Goal: Task Accomplishment & Management: Use online tool/utility

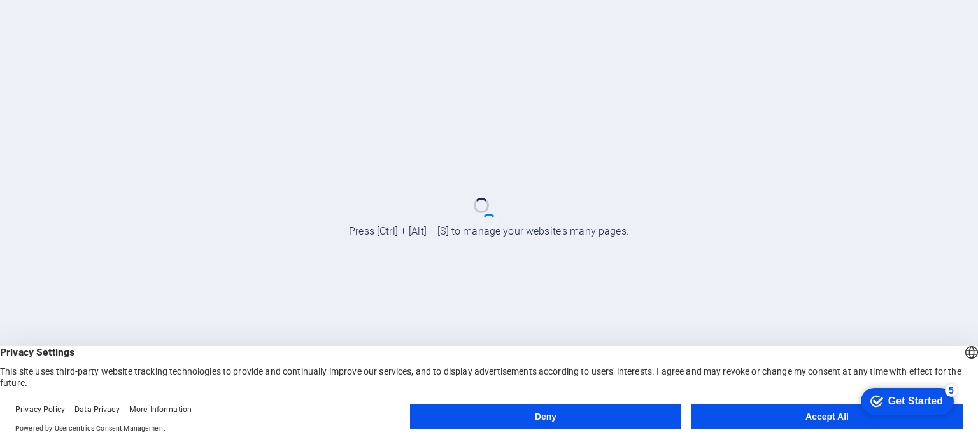
click at [882, 420] on div "checkmark Get Started 5 First Steps in the Editor Let's guide you through the t…" at bounding box center [906, 401] width 105 height 38
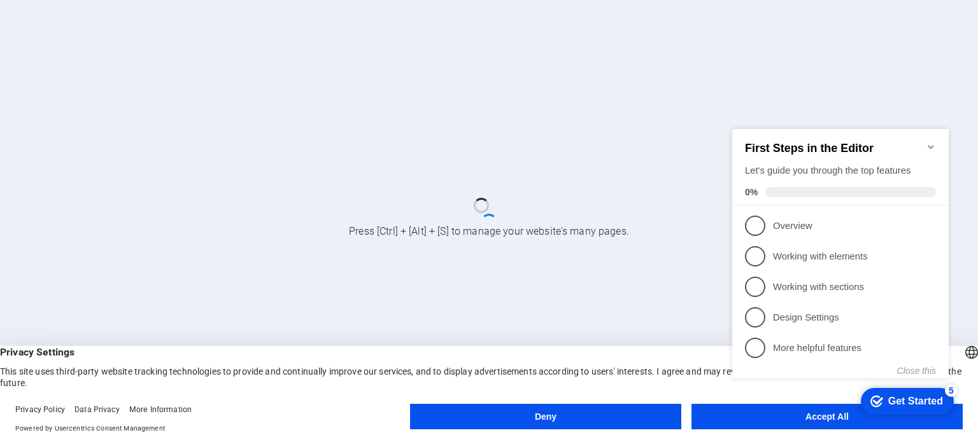
click at [803, 418] on div "checkmark Get Started 5 First Steps in the Editor Let's guide you through the t…" at bounding box center [843, 265] width 232 height 310
click at [808, 414] on div "checkmark Get Started 5 First Steps in the Editor Let's guide you through the t…" at bounding box center [843, 265] width 232 height 310
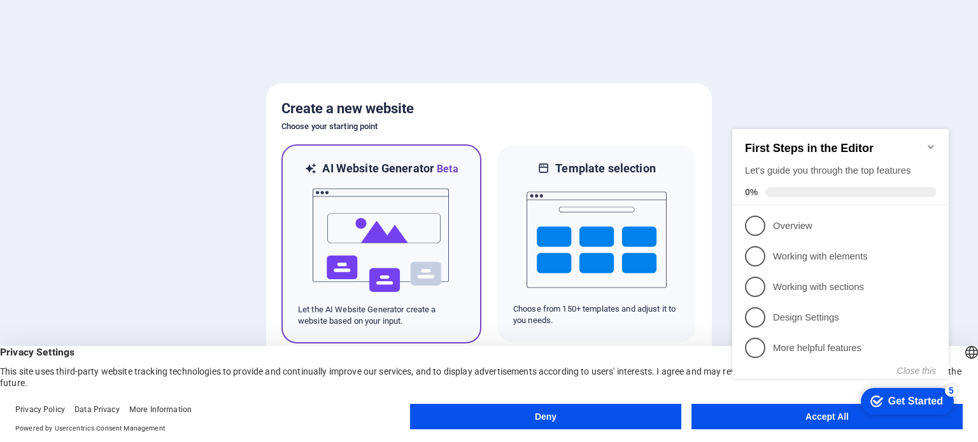
click at [371, 246] on img at bounding box center [381, 240] width 140 height 127
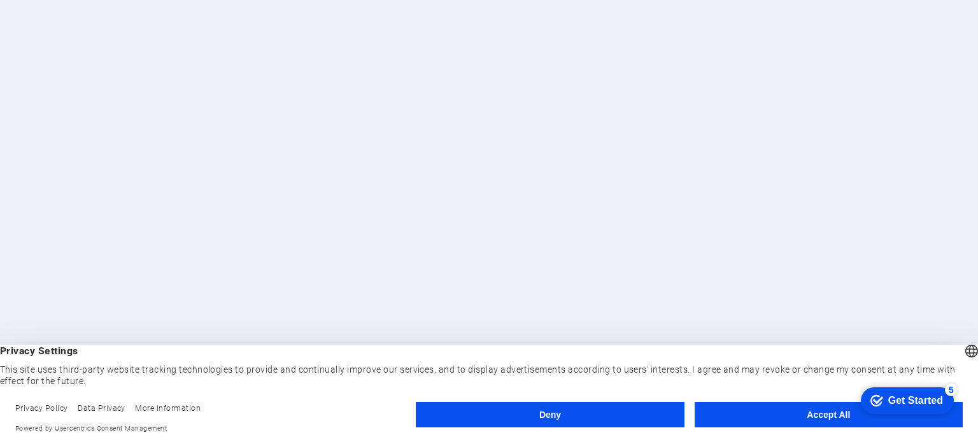
click at [821, 416] on button "Accept All" at bounding box center [829, 414] width 268 height 25
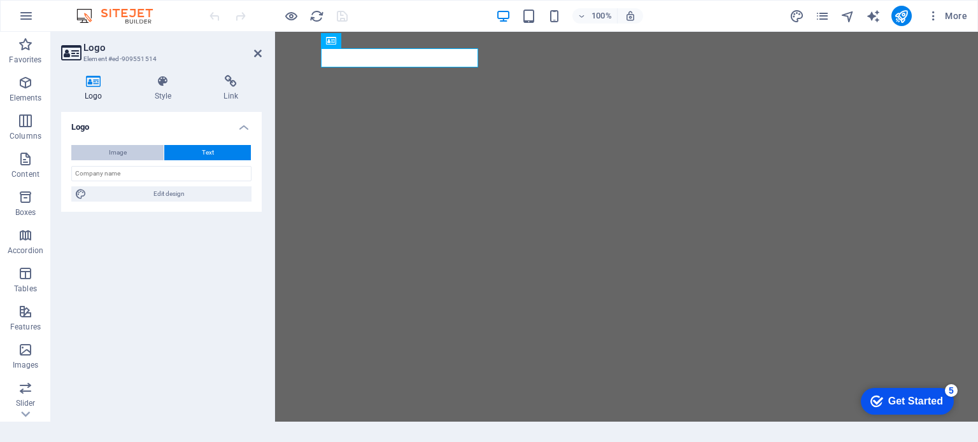
click at [105, 150] on button "Image" at bounding box center [117, 152] width 92 height 15
select select "DISABLED_OPTION_VALUE"
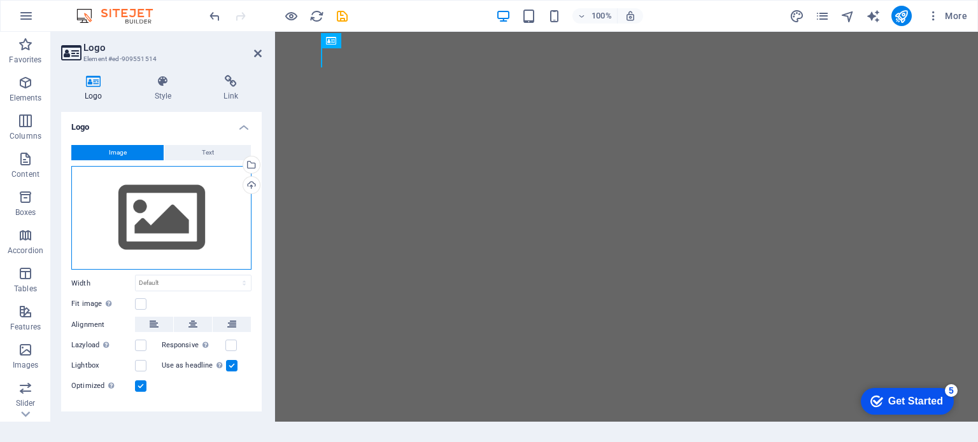
click at [125, 195] on div "Drag files here, click to choose files or select files from Files or our free s…" at bounding box center [161, 218] width 180 height 104
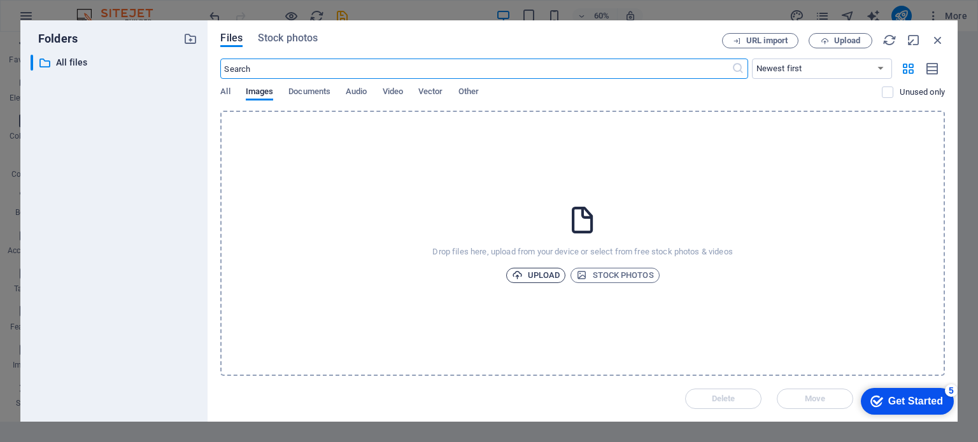
click at [547, 272] on span "Upload" at bounding box center [536, 275] width 48 height 15
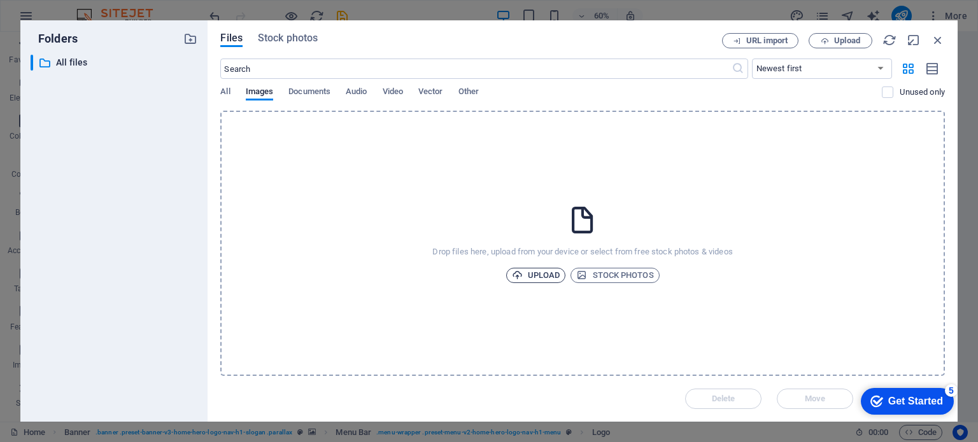
click at [547, 275] on span "Upload" at bounding box center [536, 275] width 48 height 15
click at [926, 376] on icon "button" at bounding box center [921, 377] width 15 height 14
click at [553, 272] on span "Upload" at bounding box center [536, 275] width 48 height 15
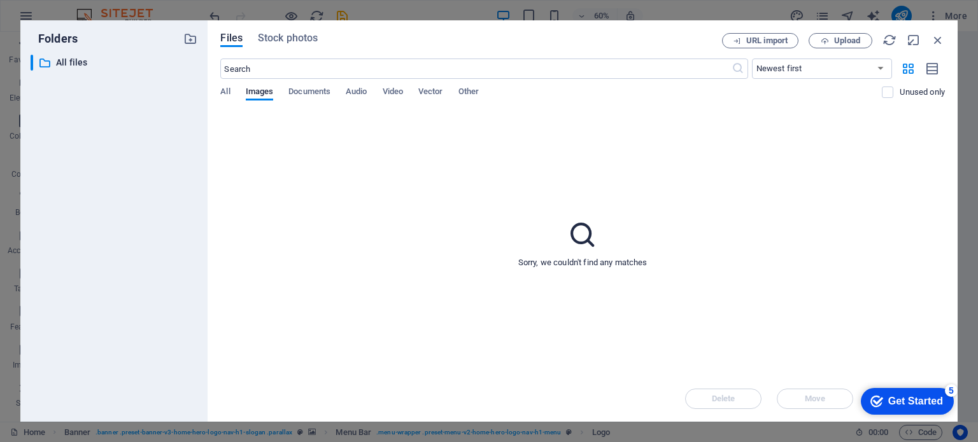
click at [582, 236] on icon at bounding box center [583, 235] width 32 height 32
click at [891, 39] on icon "button" at bounding box center [889, 40] width 14 height 14
click at [223, 92] on span "All" at bounding box center [225, 93] width 10 height 18
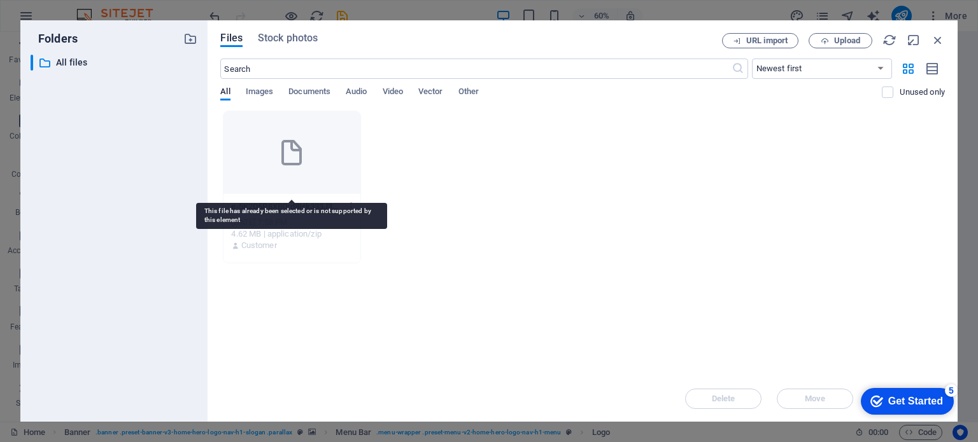
click at [286, 153] on icon at bounding box center [291, 153] width 31 height 31
click at [297, 155] on icon at bounding box center [291, 153] width 31 height 31
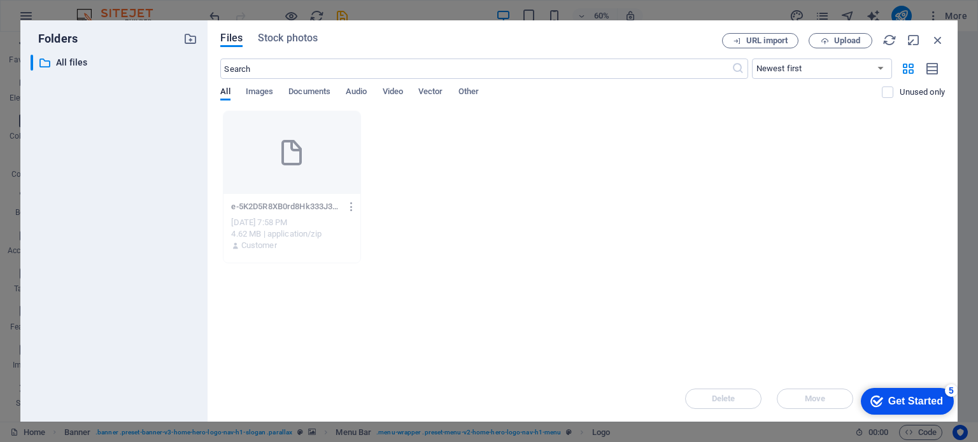
click at [353, 203] on icon "button" at bounding box center [352, 206] width 12 height 11
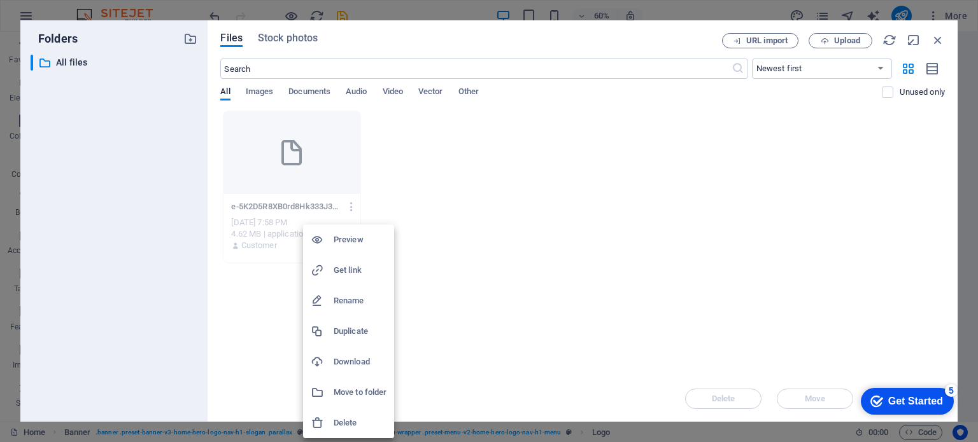
click at [330, 244] on div at bounding box center [322, 240] width 23 height 13
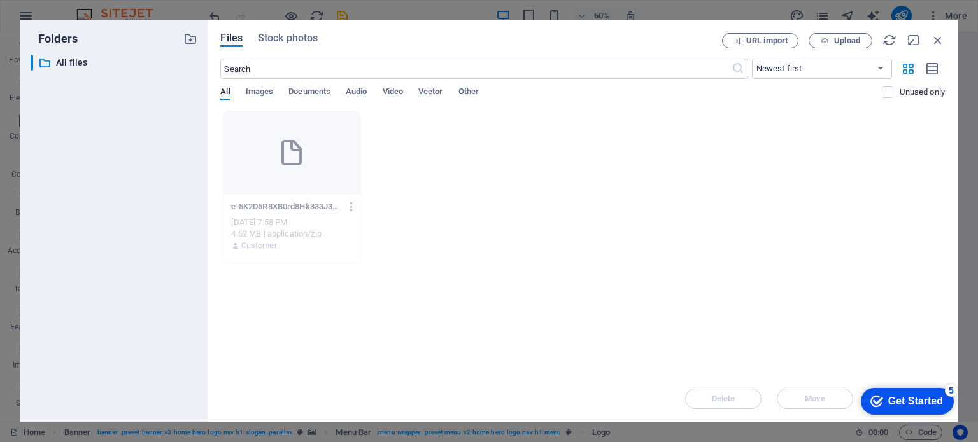
click at [352, 205] on icon "button" at bounding box center [352, 206] width 12 height 11
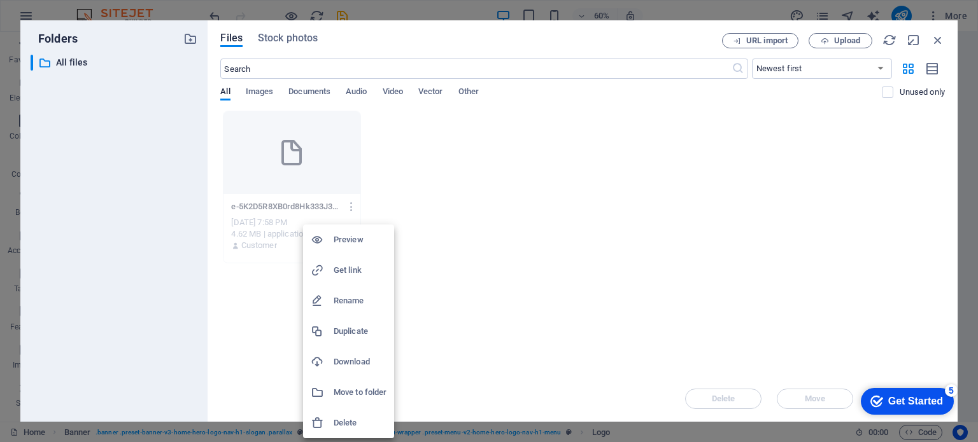
click at [356, 418] on h6 "Delete" at bounding box center [360, 423] width 53 height 15
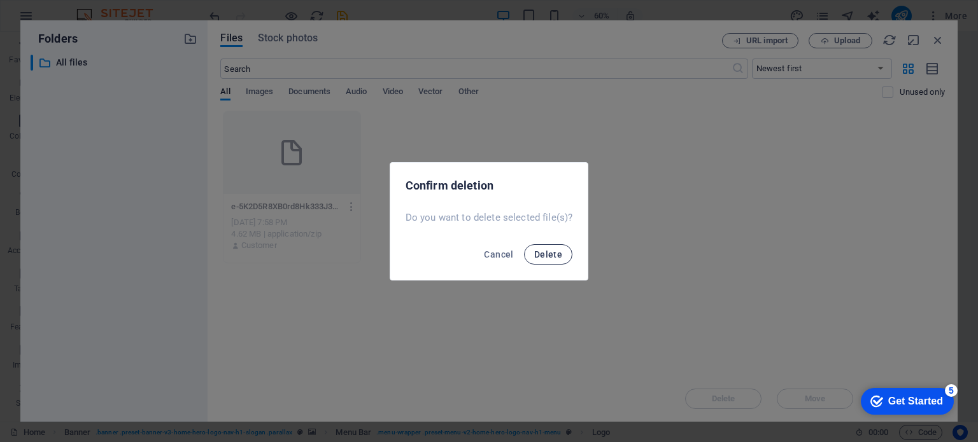
click at [546, 253] on span "Delete" at bounding box center [548, 255] width 28 height 10
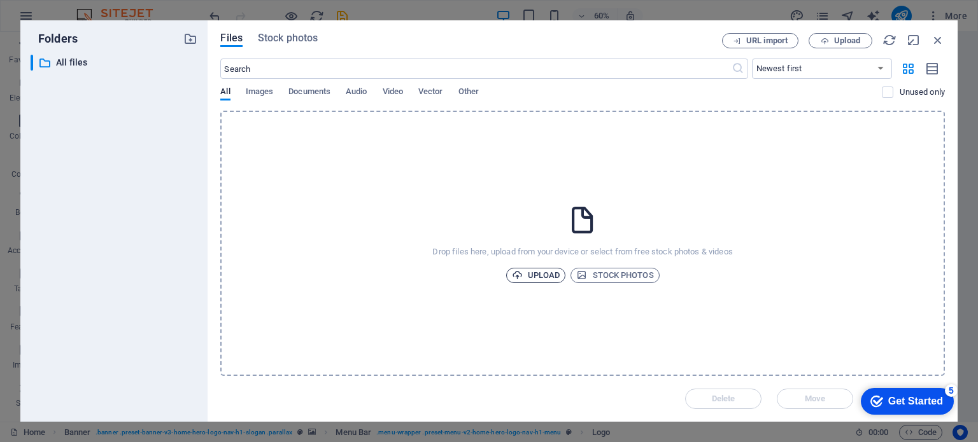
click at [540, 269] on span "Upload" at bounding box center [536, 275] width 48 height 15
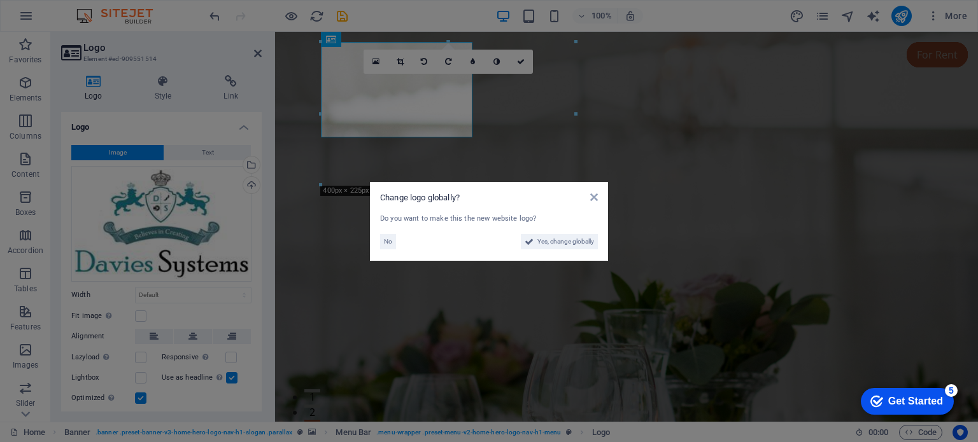
drag, startPoint x: 448, startPoint y: 160, endPoint x: 173, endPoint y: 125, distance: 277.9
click at [448, 160] on aside "Change logo globally? Do you want to make this the new website logo? No Yes, ch…" at bounding box center [489, 221] width 978 height 442
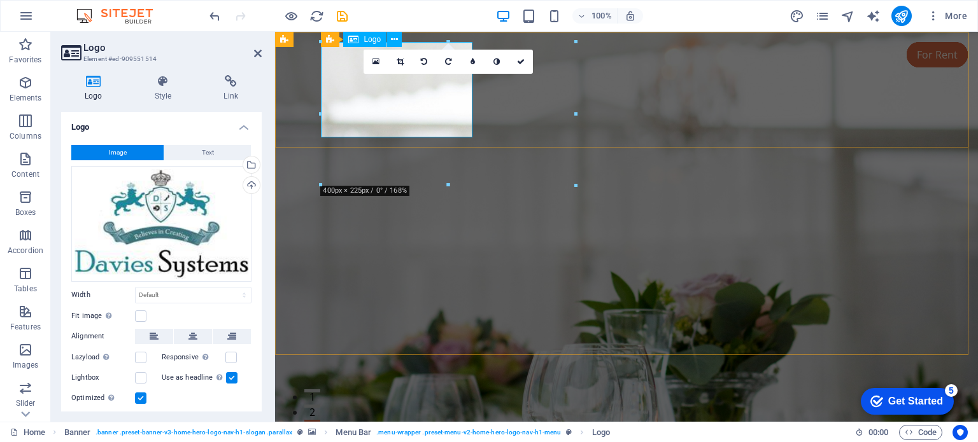
click at [521, 61] on icon at bounding box center [521, 62] width 8 height 8
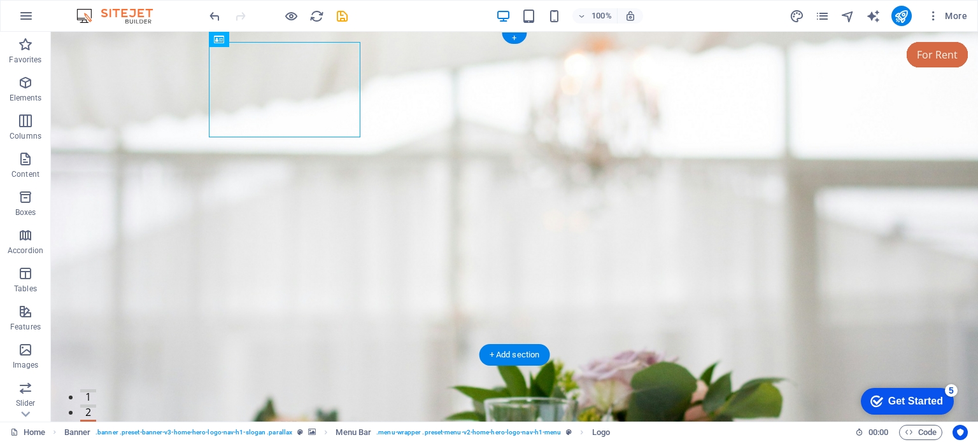
scroll to position [297, 0]
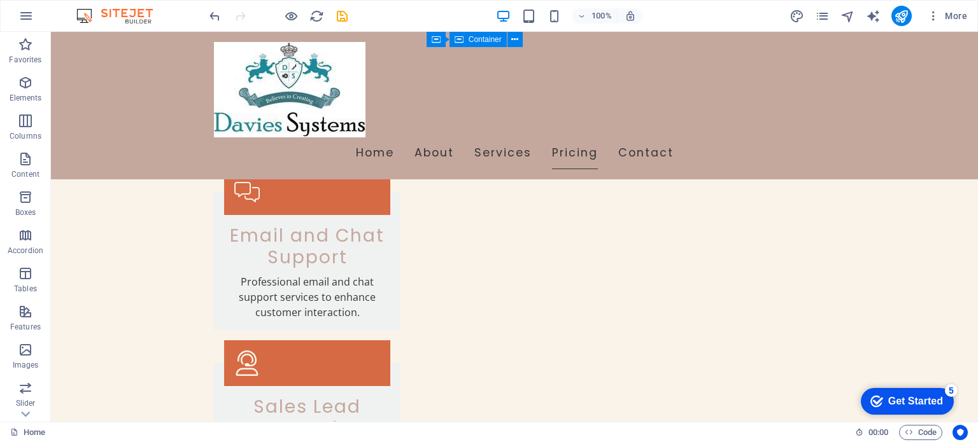
scroll to position [2491, 0]
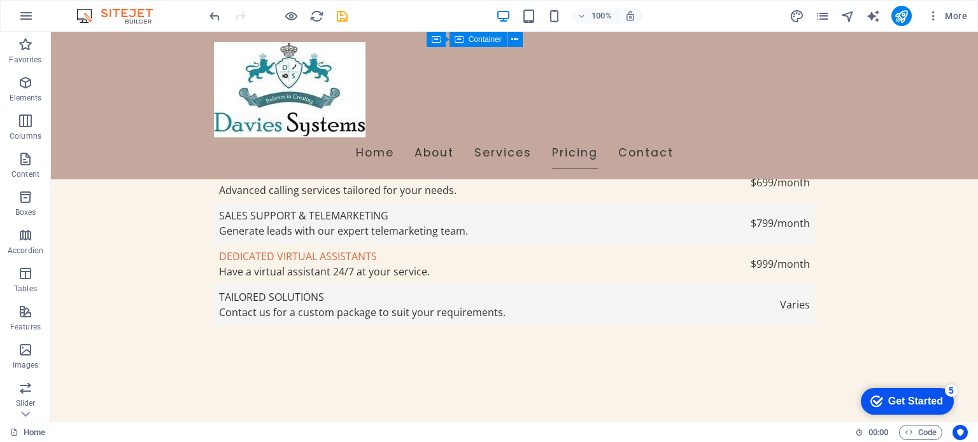
scroll to position [3117, 0]
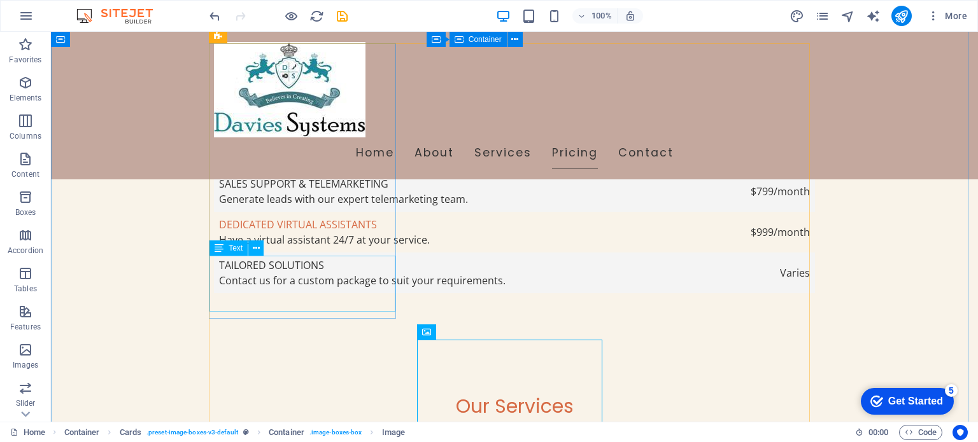
scroll to position [2821, 0]
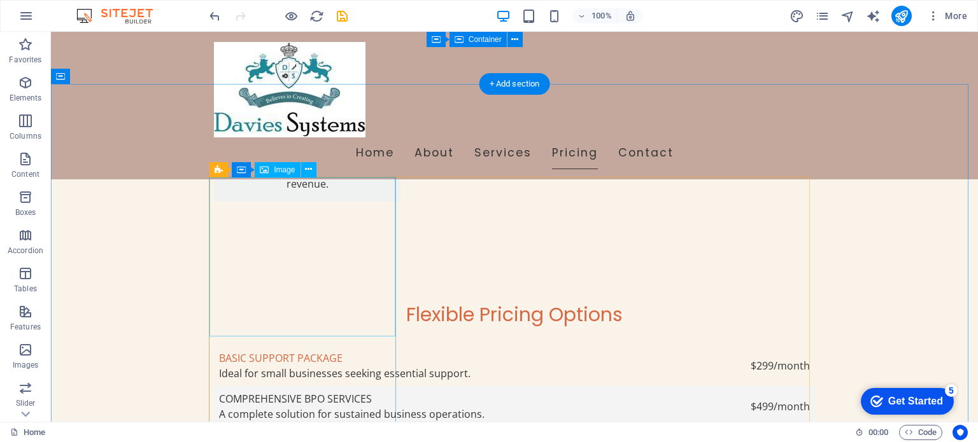
select select "vw"
select select "px"
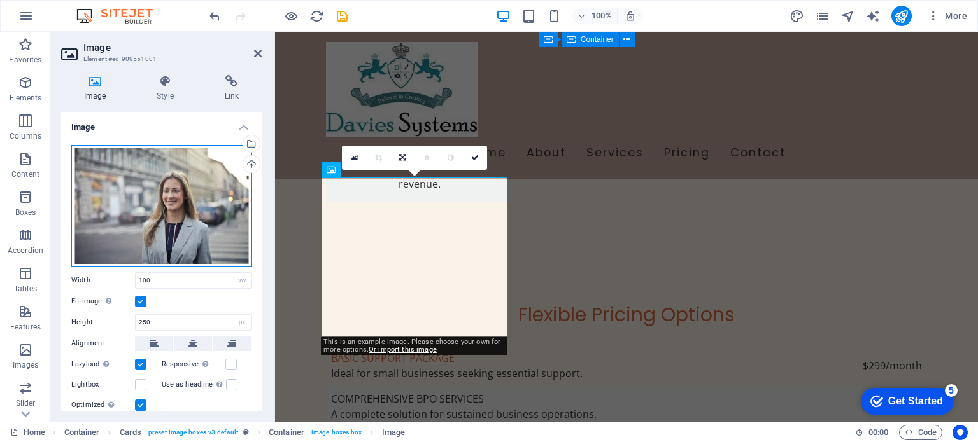
click at [163, 185] on div "Drag files here, click to choose files or select files from Files or our free s…" at bounding box center [161, 206] width 180 height 122
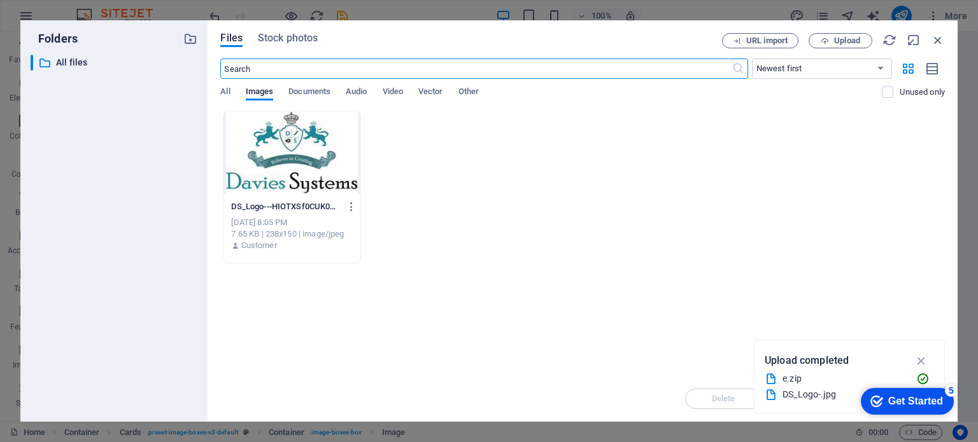
scroll to position [2823, 0]
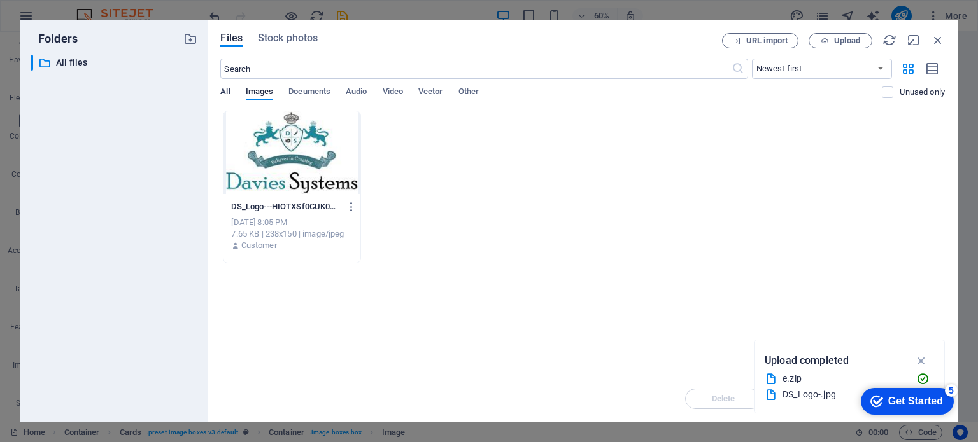
click at [228, 93] on span "All" at bounding box center [225, 93] width 10 height 18
click at [922, 362] on icon "button" at bounding box center [921, 361] width 15 height 14
click at [265, 91] on span "Images" at bounding box center [260, 93] width 28 height 18
click at [940, 39] on icon "button" at bounding box center [938, 40] width 14 height 14
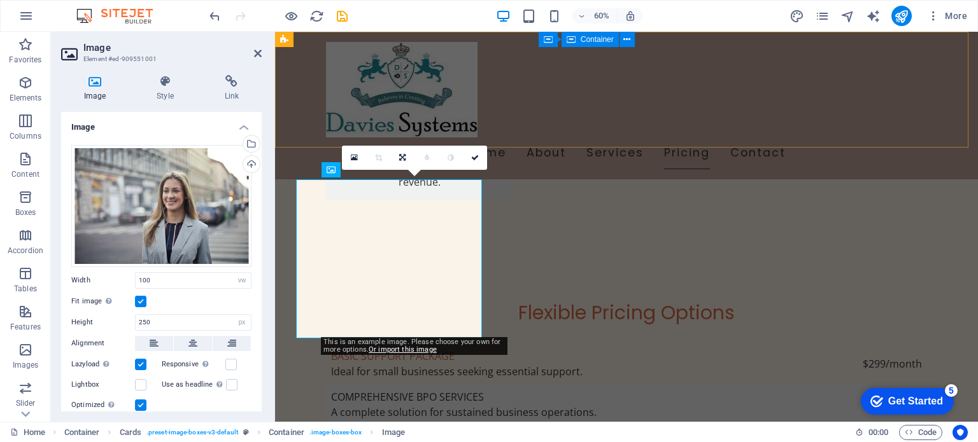
scroll to position [2821, 0]
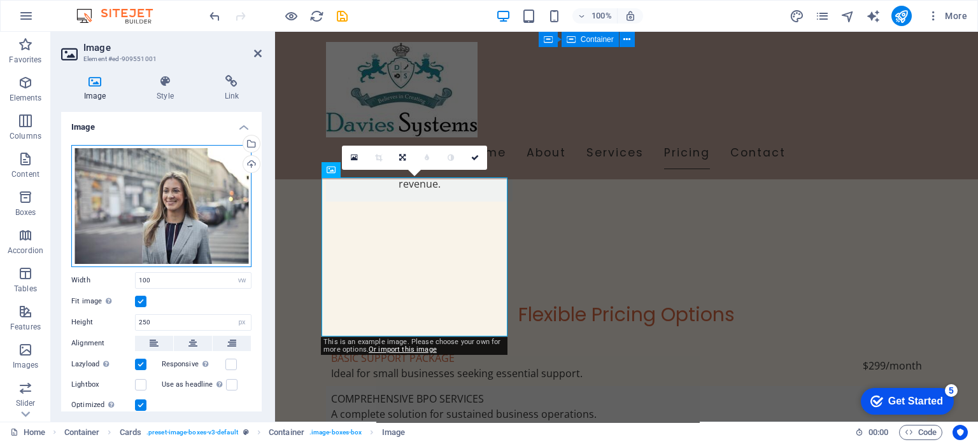
click at [171, 198] on div "Drag files here, click to choose files or select files from Files or our free s…" at bounding box center [161, 206] width 180 height 122
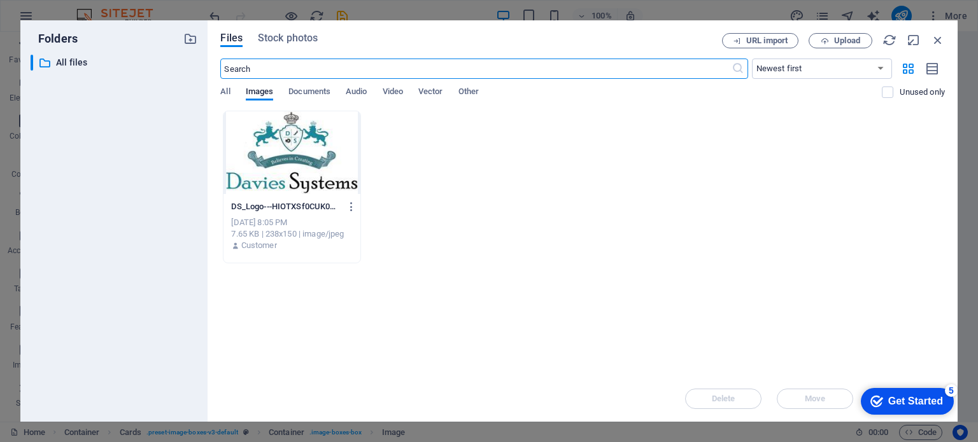
scroll to position [2823, 0]
click at [851, 37] on span "Upload" at bounding box center [847, 41] width 26 height 8
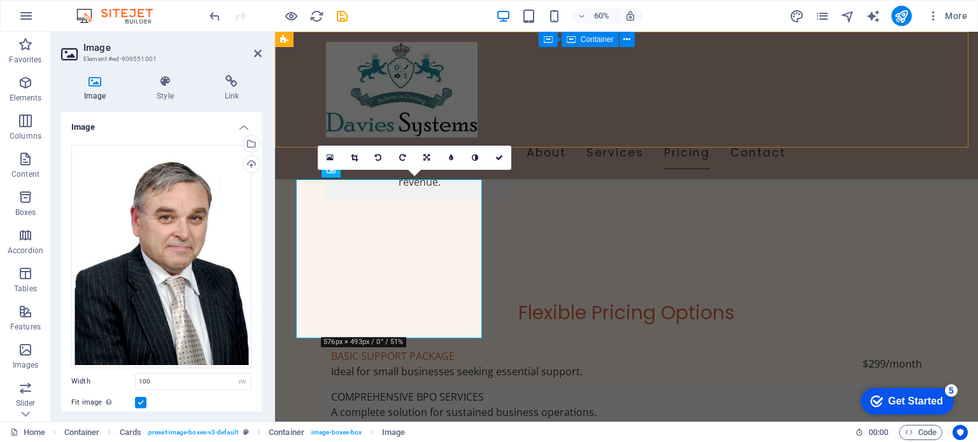
scroll to position [2821, 0]
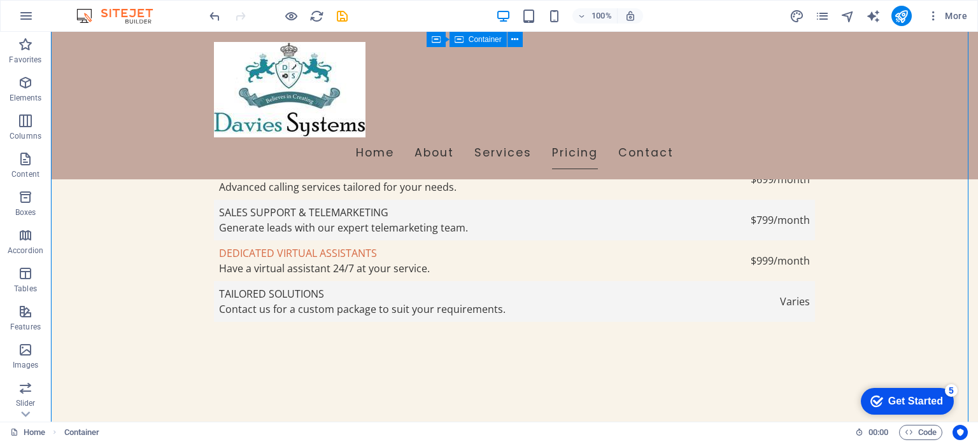
scroll to position [3132, 0]
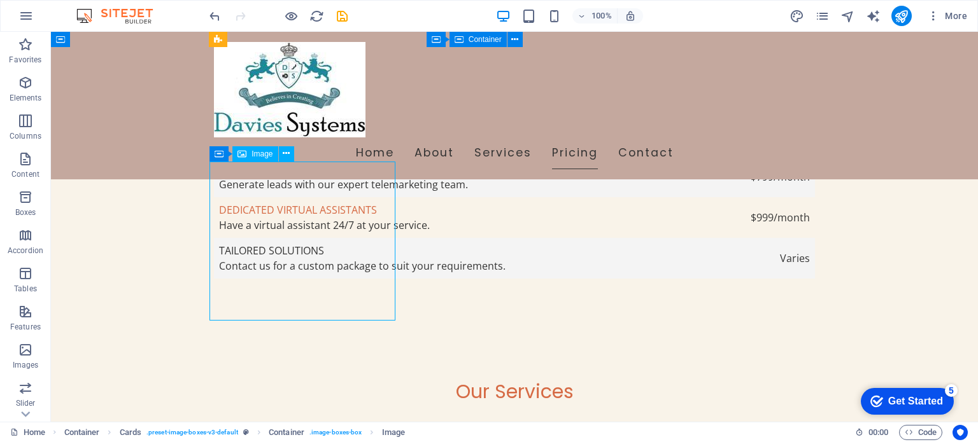
select select "vw"
select select "px"
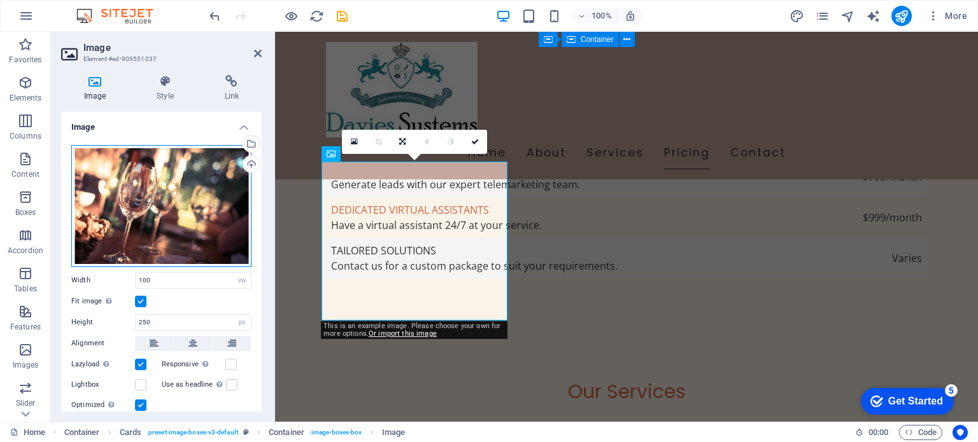
click at [214, 192] on div "Drag files here, click to choose files or select files from Files or our free s…" at bounding box center [161, 206] width 180 height 122
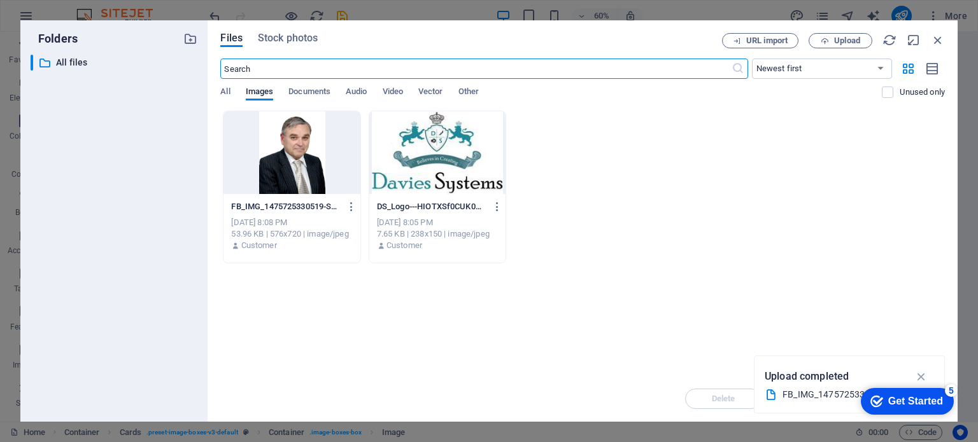
scroll to position [3135, 0]
click at [838, 39] on span "Upload" at bounding box center [847, 41] width 26 height 8
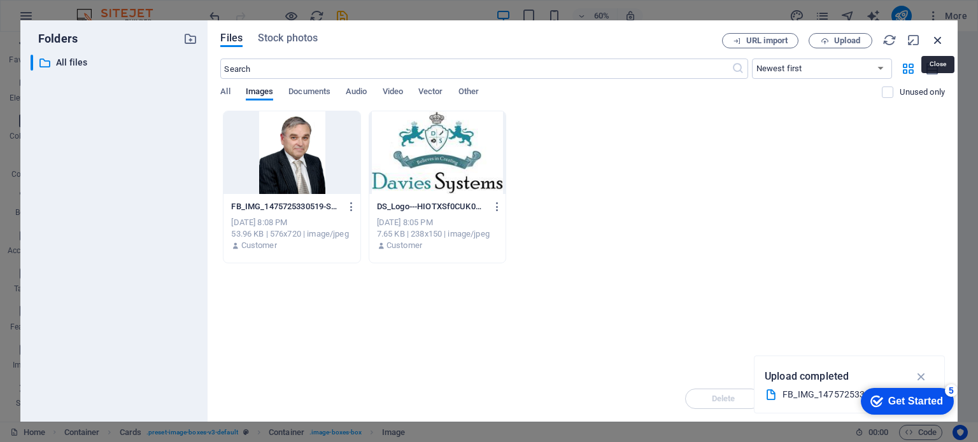
click at [937, 40] on icon "button" at bounding box center [938, 40] width 14 height 14
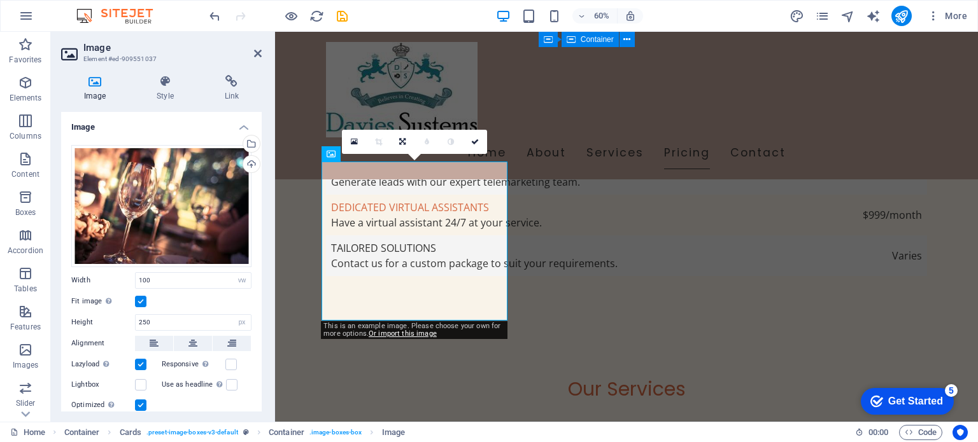
scroll to position [3132, 0]
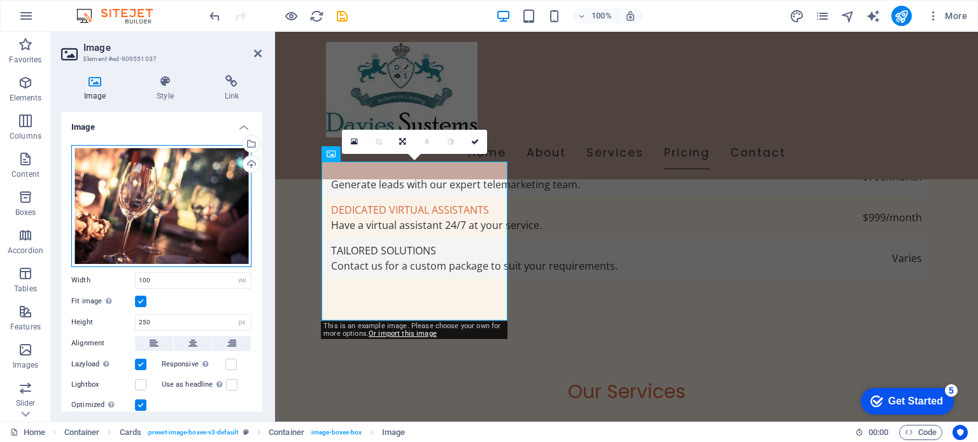
click at [109, 181] on div "Drag files here, click to choose files or select files from Files or our free s…" at bounding box center [161, 206] width 180 height 122
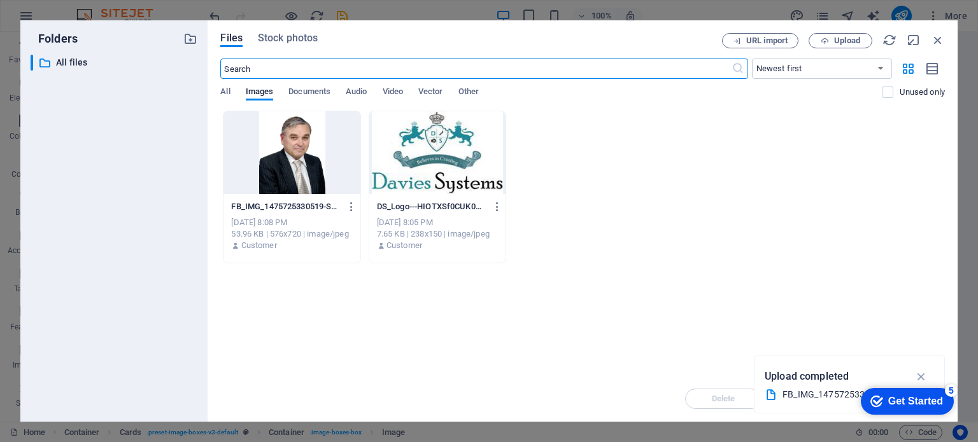
scroll to position [3135, 0]
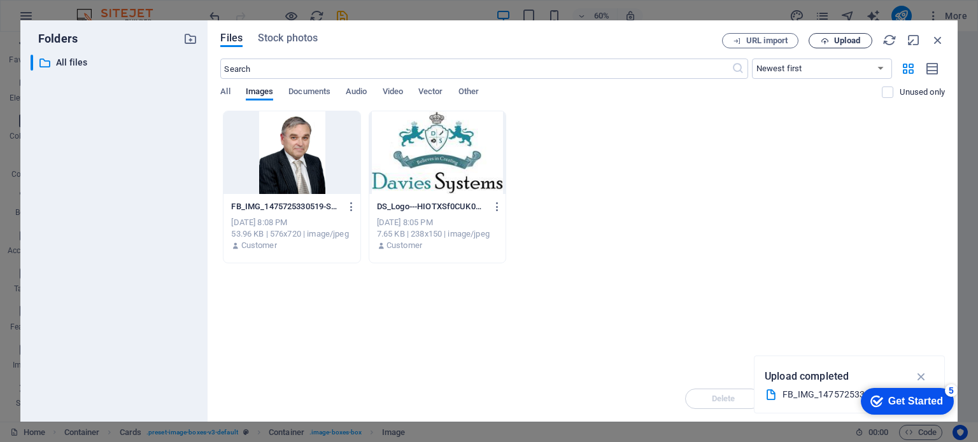
click at [854, 39] on span "Upload" at bounding box center [847, 41] width 26 height 8
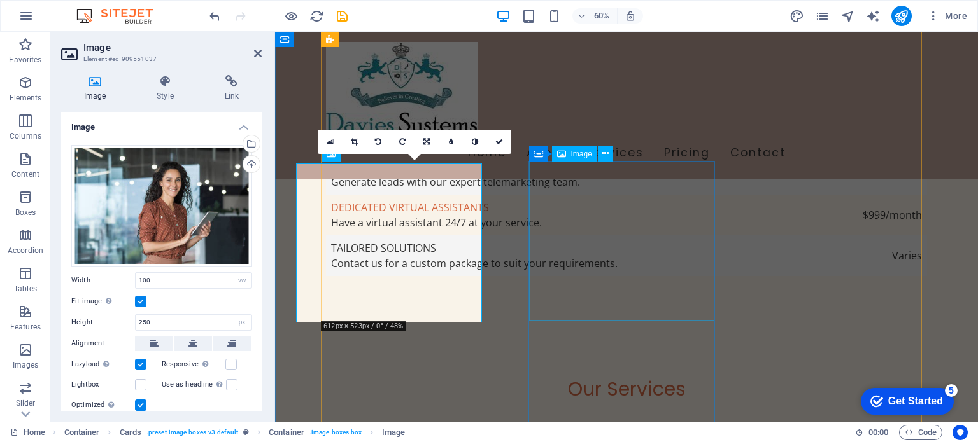
scroll to position [3132, 0]
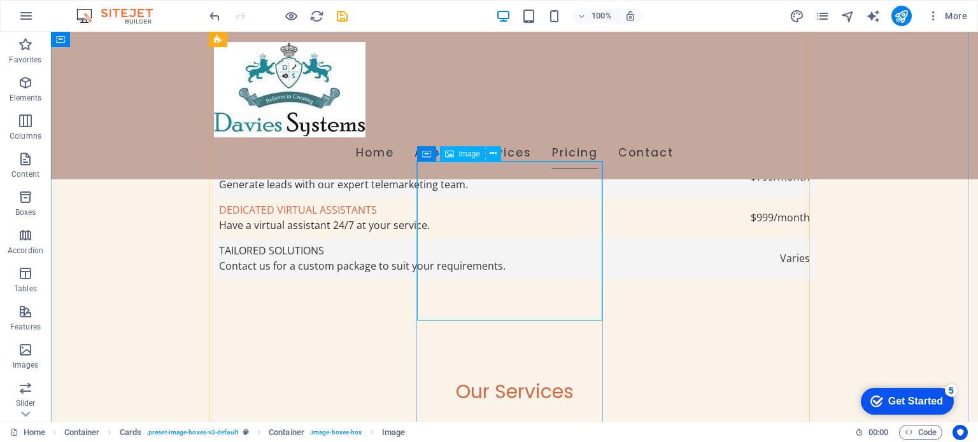
click at [465, 155] on span "Image" at bounding box center [469, 154] width 21 height 8
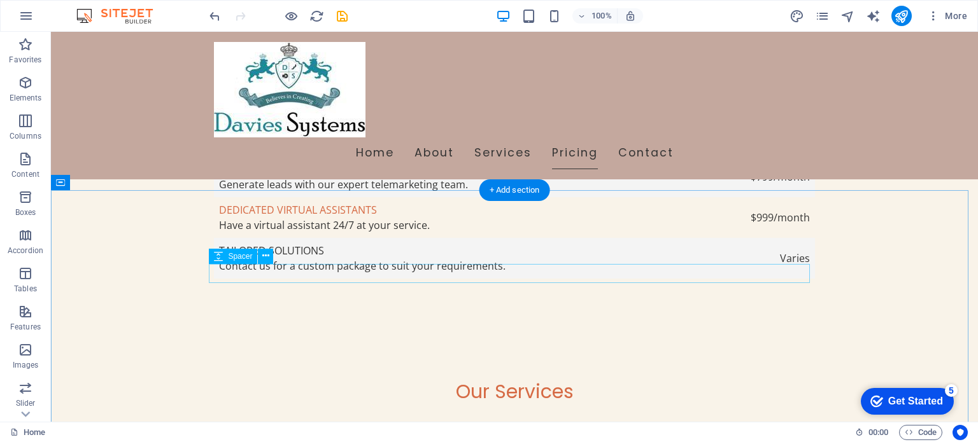
scroll to position [3429, 0]
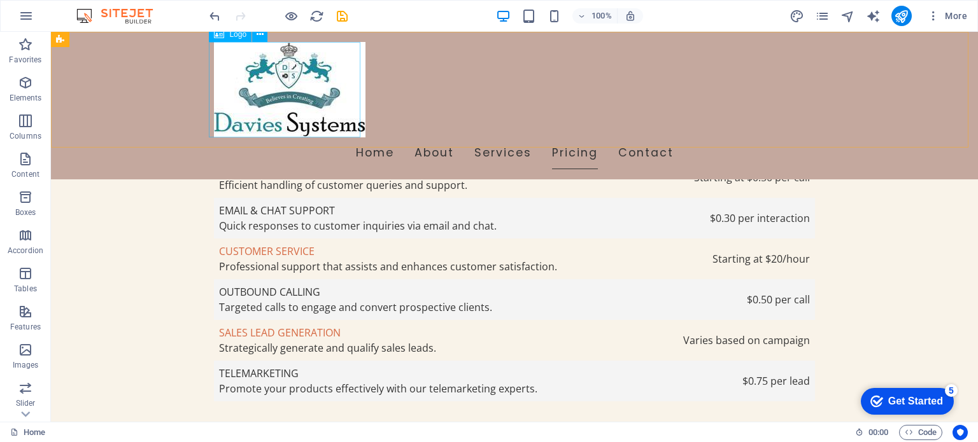
click at [336, 60] on div at bounding box center [514, 89] width 601 height 95
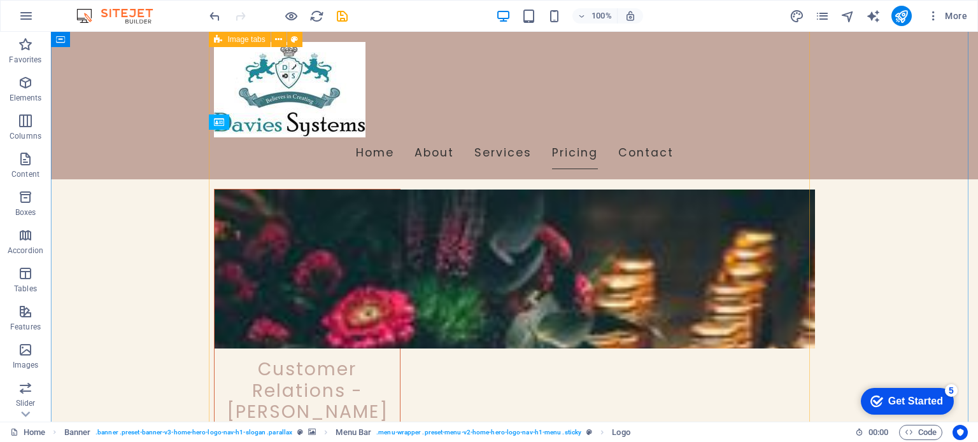
scroll to position [5212, 0]
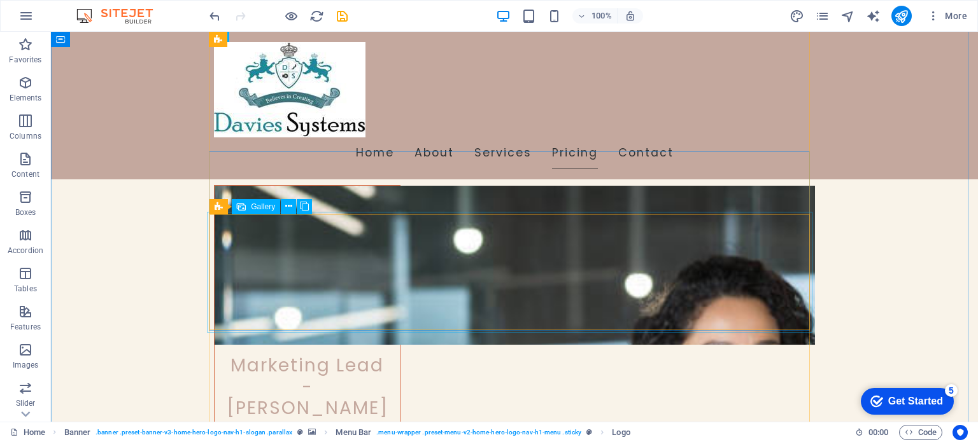
select select "4"
select select "px"
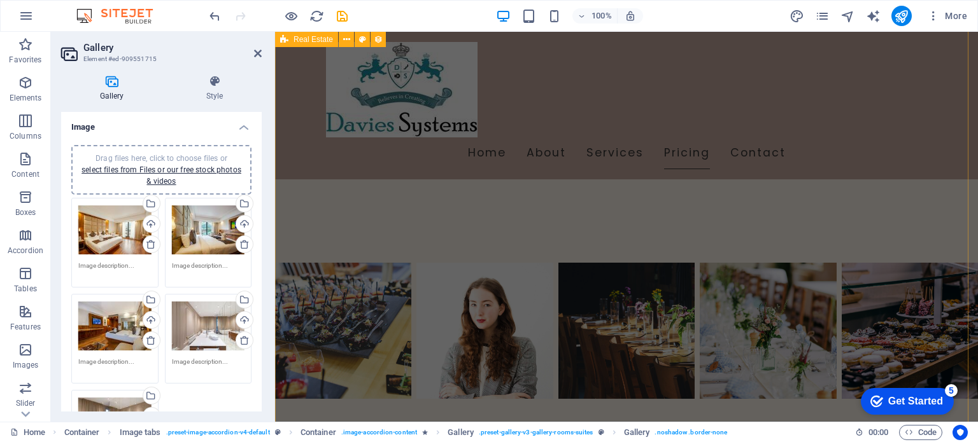
scroll to position [6949, 0]
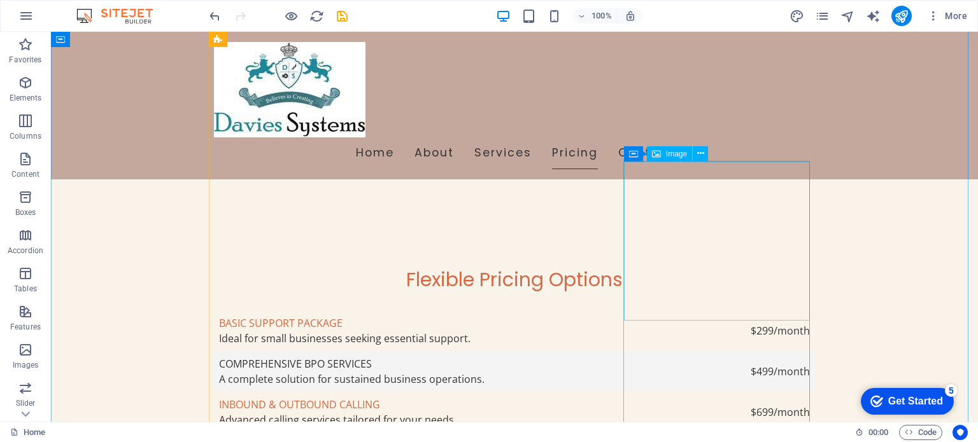
scroll to position [3132, 0]
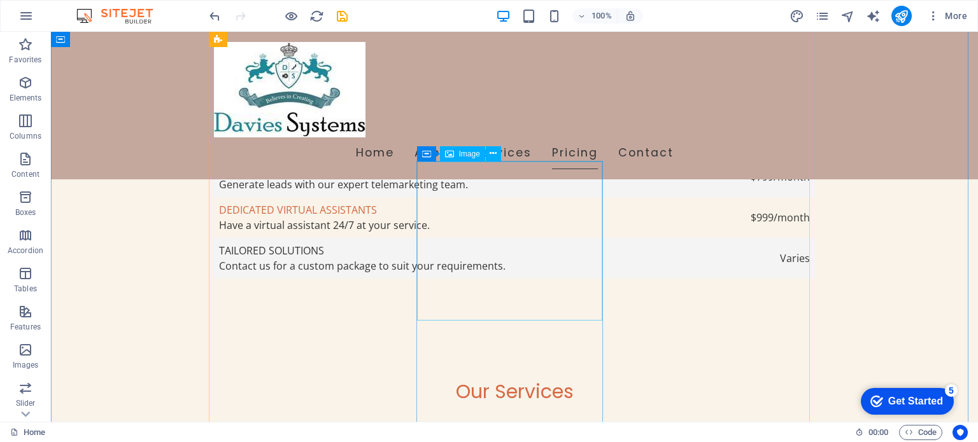
click at [459, 153] on span "Image" at bounding box center [469, 154] width 21 height 8
click at [493, 152] on icon at bounding box center [493, 153] width 7 height 13
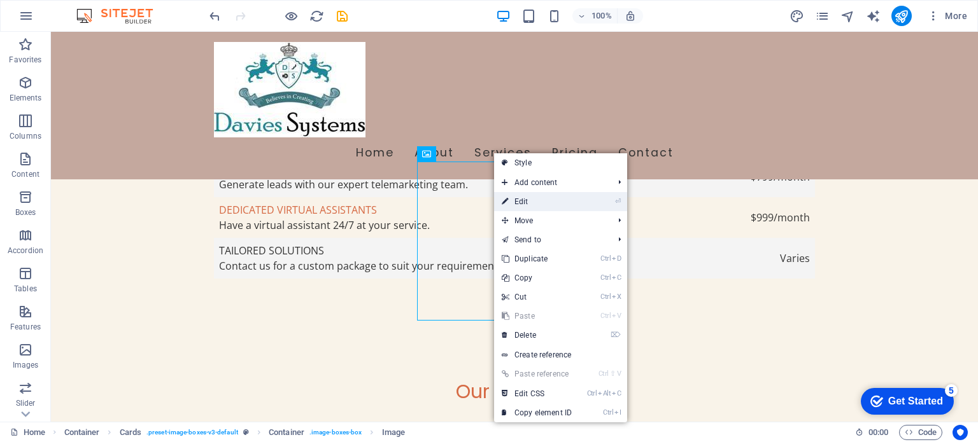
click at [525, 201] on link "⏎ Edit" at bounding box center [536, 201] width 85 height 19
select select "vw"
select select "px"
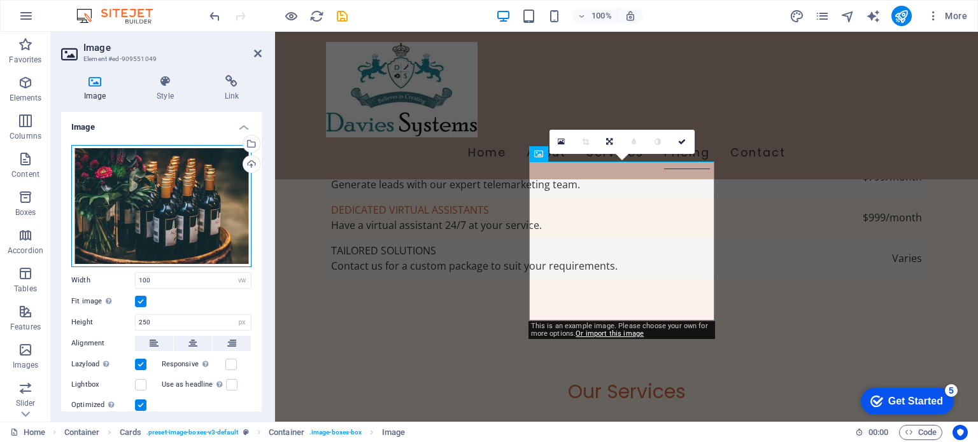
click at [115, 165] on div "Drag files here, click to choose files or select files from Files or our free s…" at bounding box center [161, 206] width 180 height 122
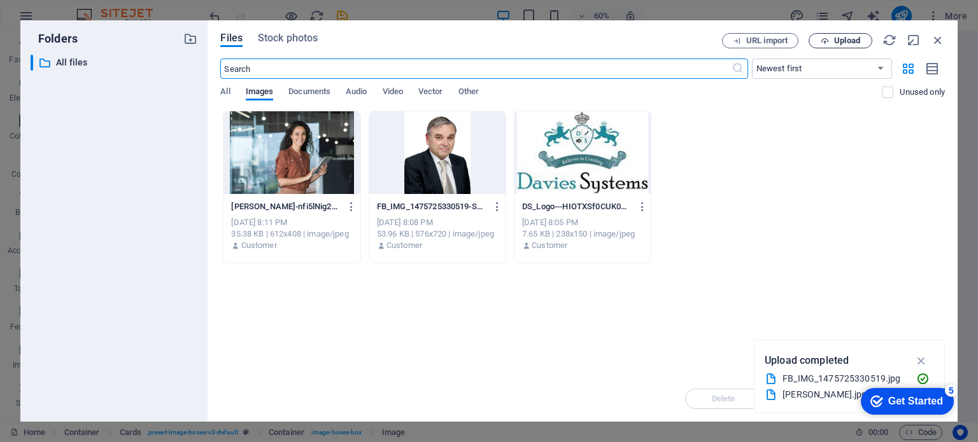
click at [836, 35] on button "Upload" at bounding box center [840, 40] width 64 height 15
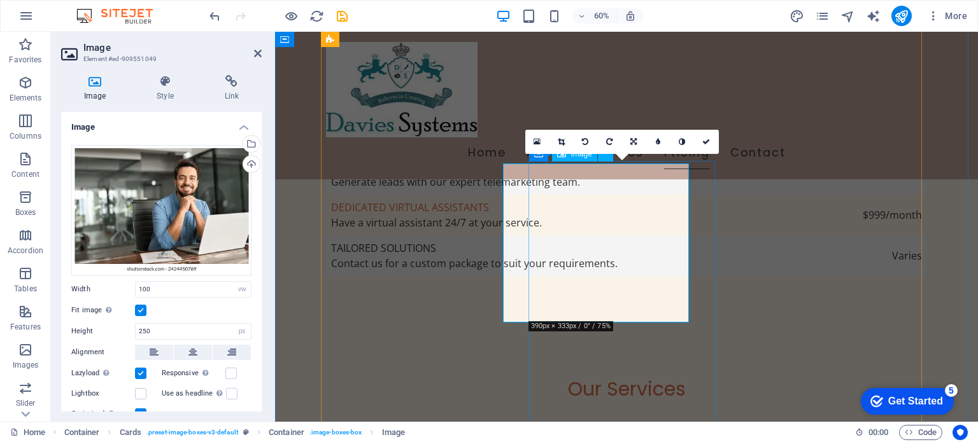
scroll to position [3132, 0]
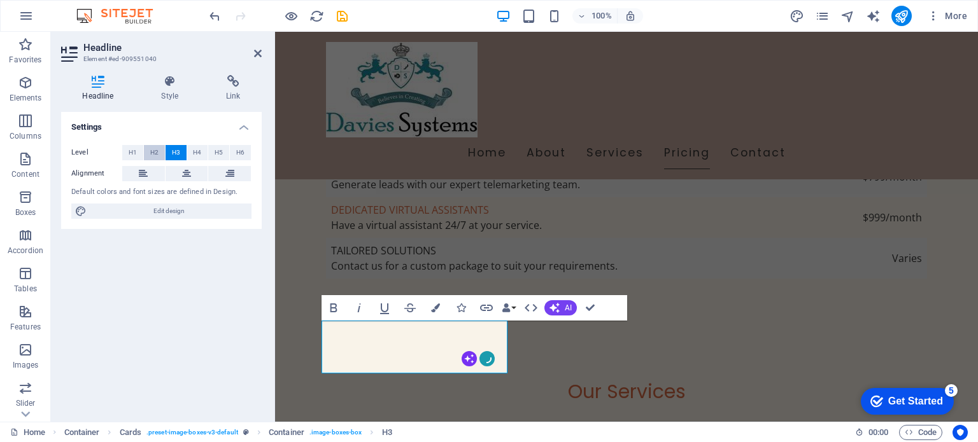
click at [156, 151] on span "H2" at bounding box center [154, 152] width 8 height 15
click at [176, 150] on span "H3" at bounding box center [176, 152] width 8 height 15
click at [191, 174] on button at bounding box center [187, 173] width 43 height 15
click at [563, 307] on button "AI" at bounding box center [560, 307] width 32 height 15
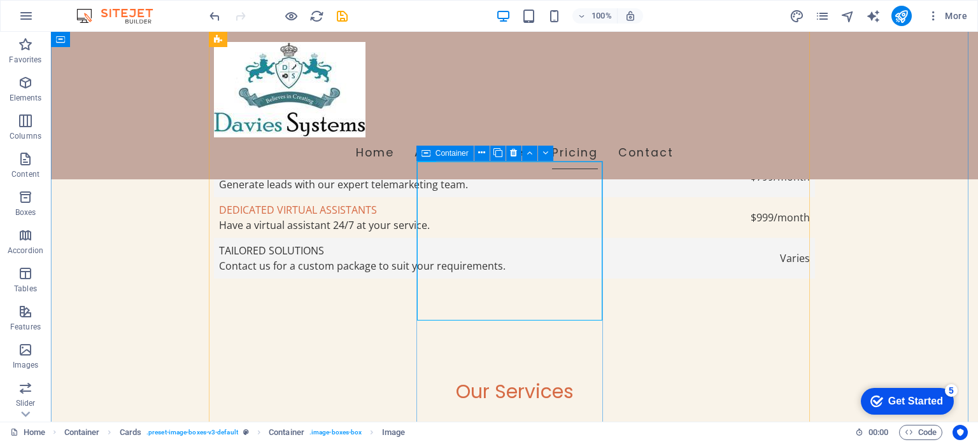
click at [425, 153] on icon at bounding box center [425, 153] width 9 height 15
click at [491, 155] on icon at bounding box center [493, 153] width 7 height 13
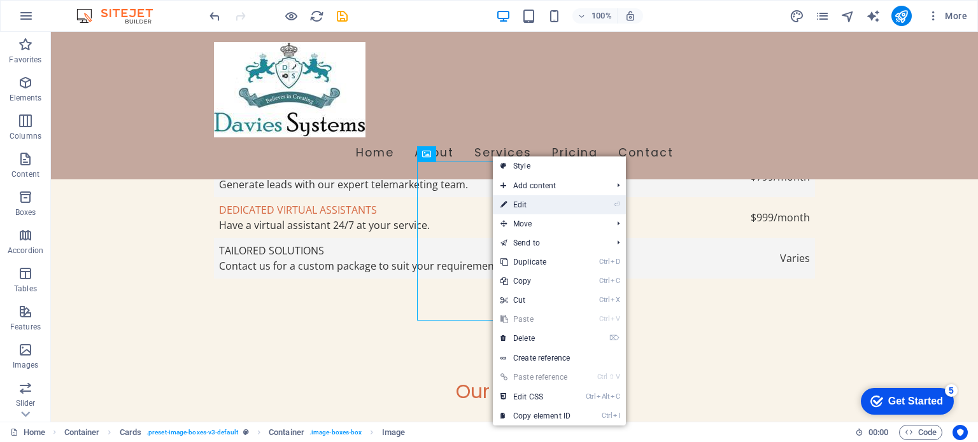
click at [520, 208] on link "⏎ Edit" at bounding box center [535, 204] width 85 height 19
select select "vw"
select select "px"
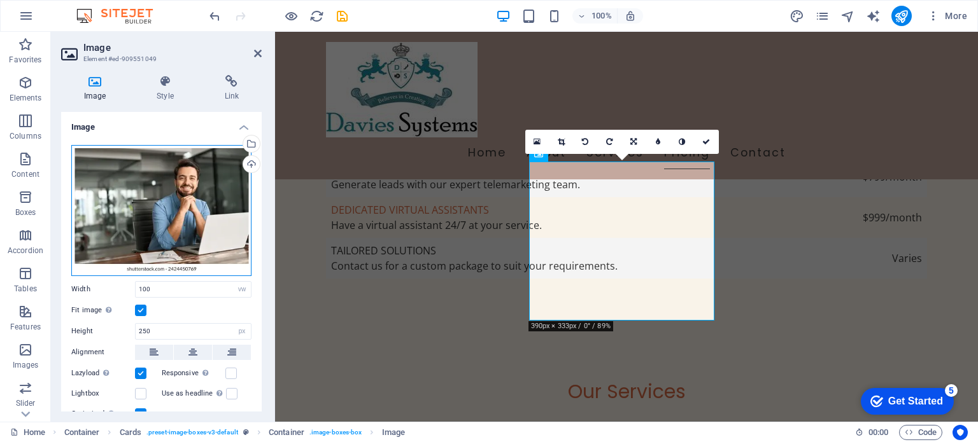
drag, startPoint x: 166, startPoint y: 208, endPoint x: 166, endPoint y: 224, distance: 15.9
click at [166, 224] on div "Drag files here, click to choose files or select files from Files or our free s…" at bounding box center [161, 210] width 180 height 131
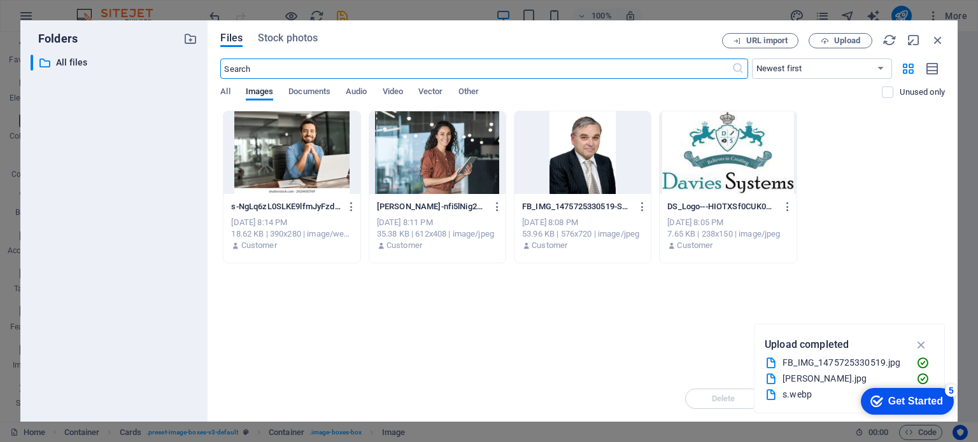
scroll to position [3135, 0]
click at [281, 155] on div at bounding box center [291, 152] width 136 height 83
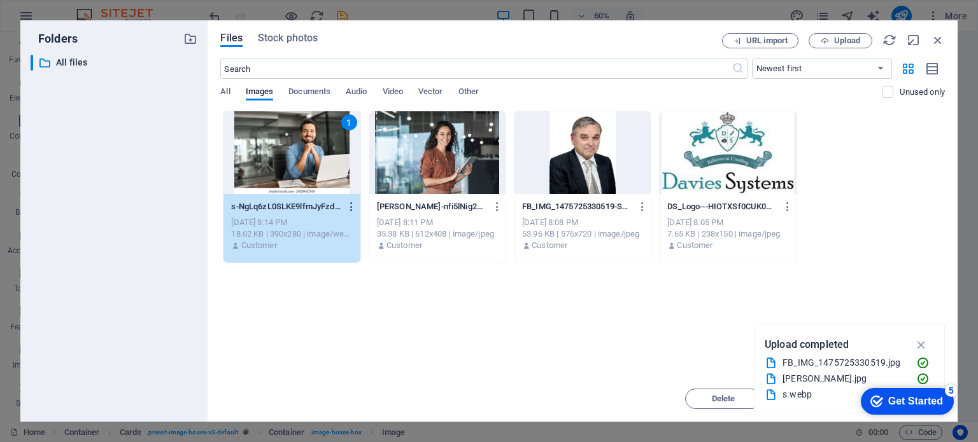
click at [353, 203] on icon "button" at bounding box center [352, 206] width 12 height 11
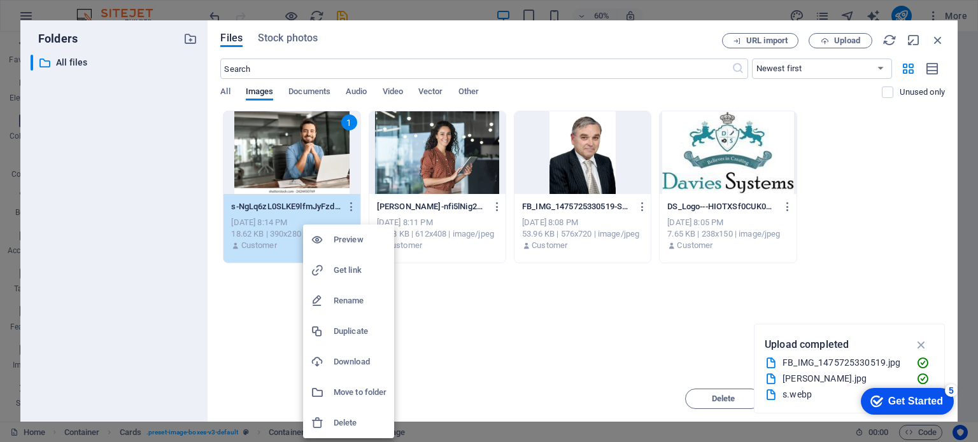
click at [344, 242] on h6 "Preview" at bounding box center [360, 239] width 53 height 15
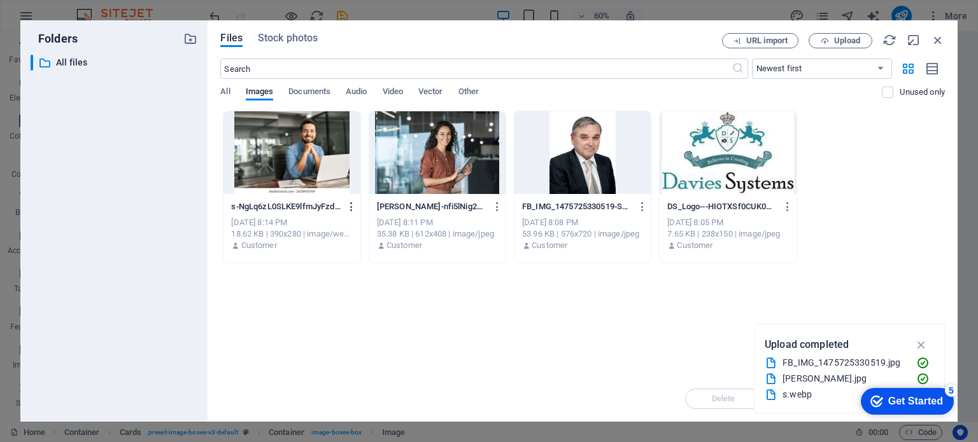
click at [352, 204] on icon "button" at bounding box center [352, 206] width 12 height 11
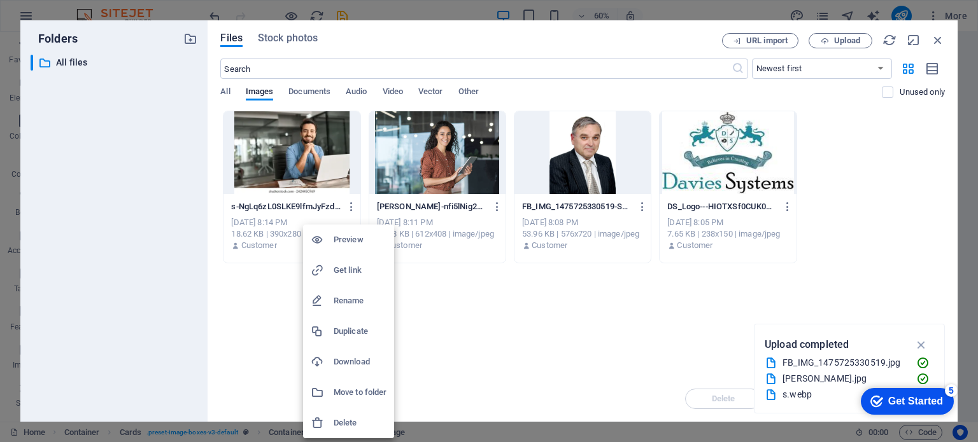
click at [823, 39] on div at bounding box center [489, 221] width 978 height 442
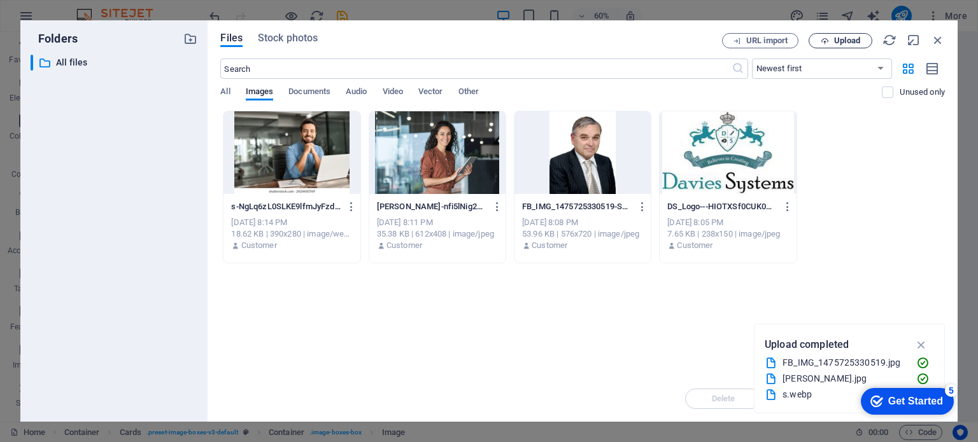
click at [826, 42] on icon "button" at bounding box center [825, 41] width 8 height 8
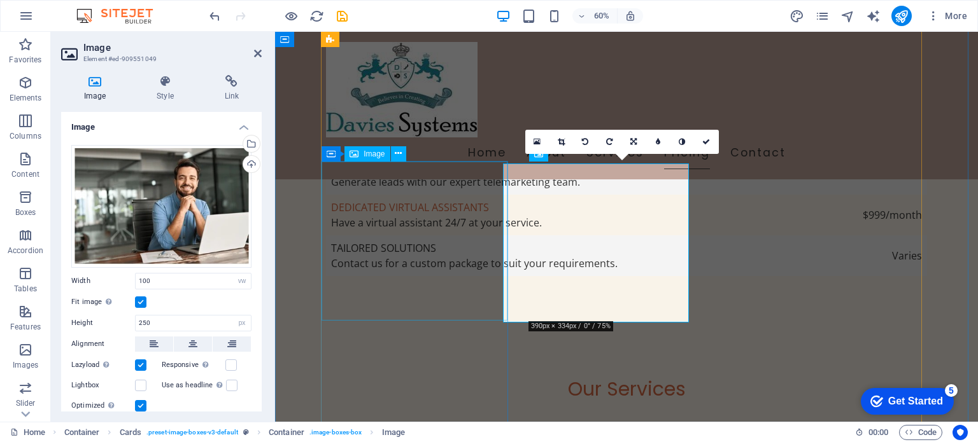
scroll to position [3132, 0]
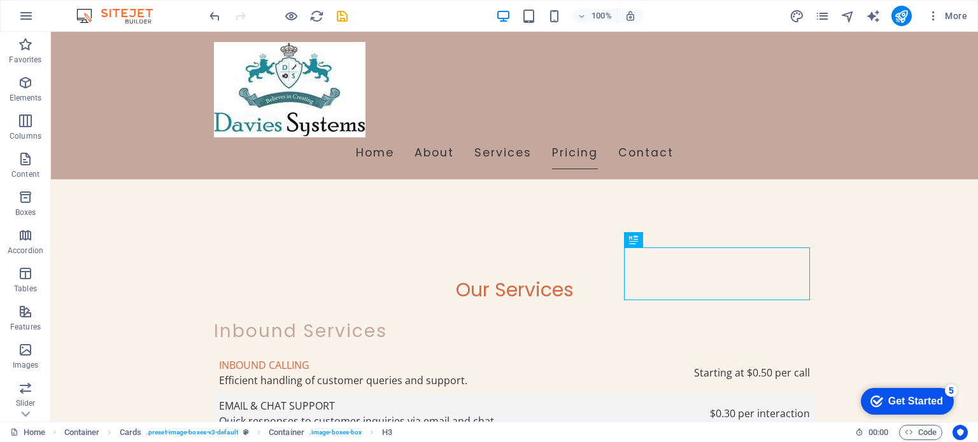
scroll to position [3205, 0]
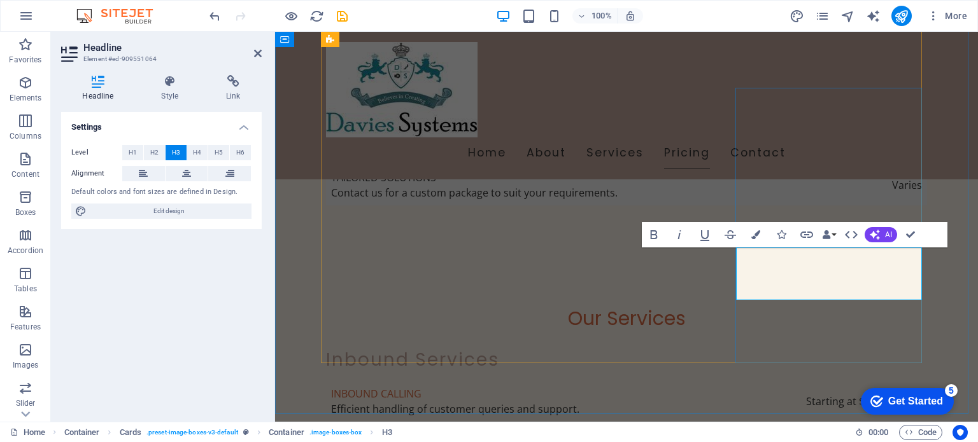
drag, startPoint x: 761, startPoint y: 289, endPoint x: 890, endPoint y: 284, distance: 129.3
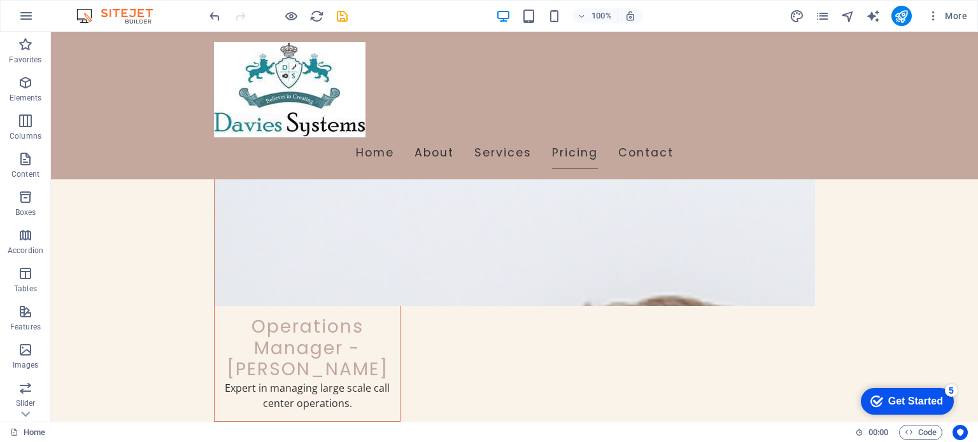
scroll to position [4613, 0]
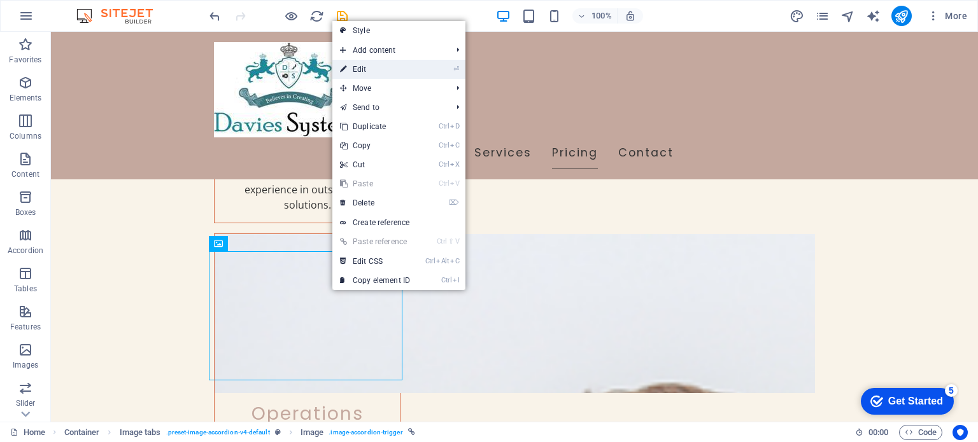
click at [392, 67] on link "⏎ Edit" at bounding box center [374, 69] width 85 height 19
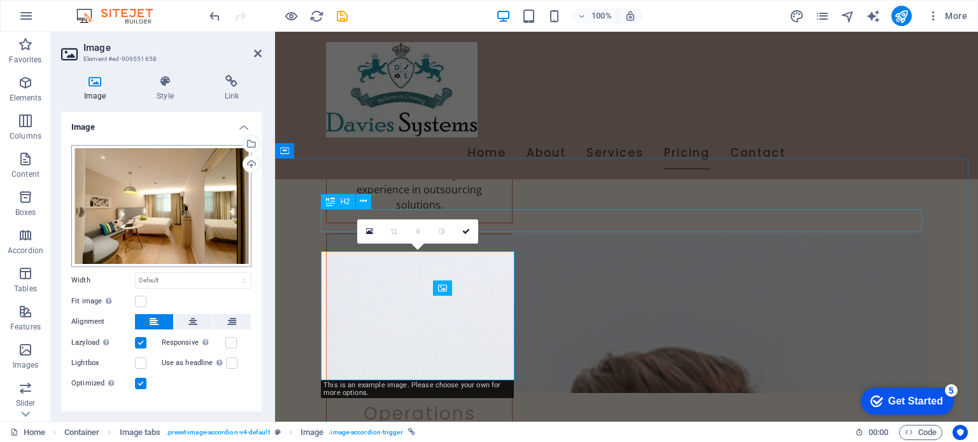
scroll to position [4568, 0]
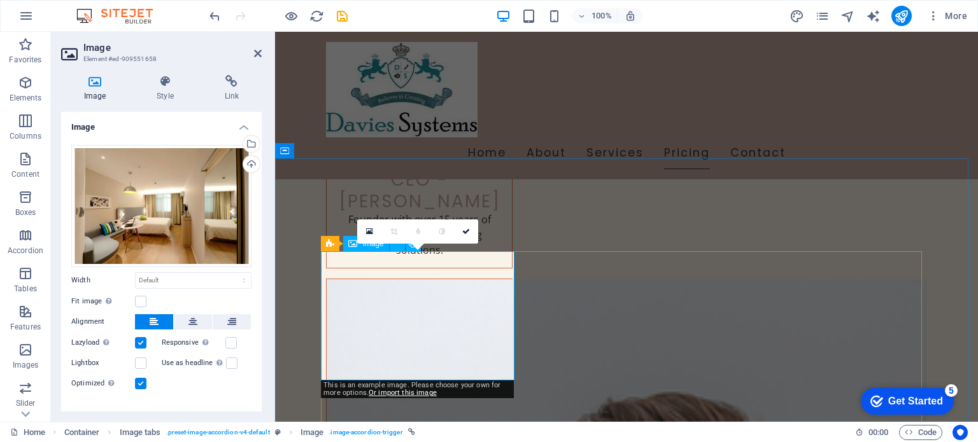
click at [415, 395] on link "Or import this image" at bounding box center [403, 393] width 68 height 8
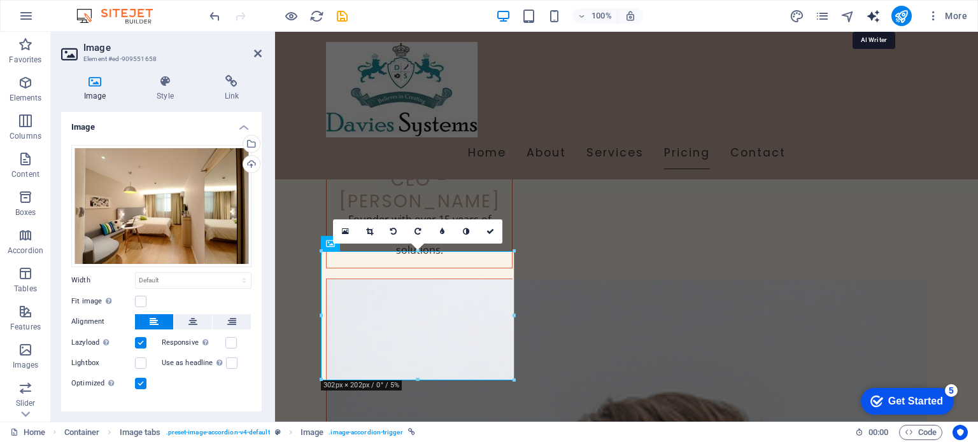
click at [876, 13] on icon "text_generator" at bounding box center [873, 16] width 15 height 15
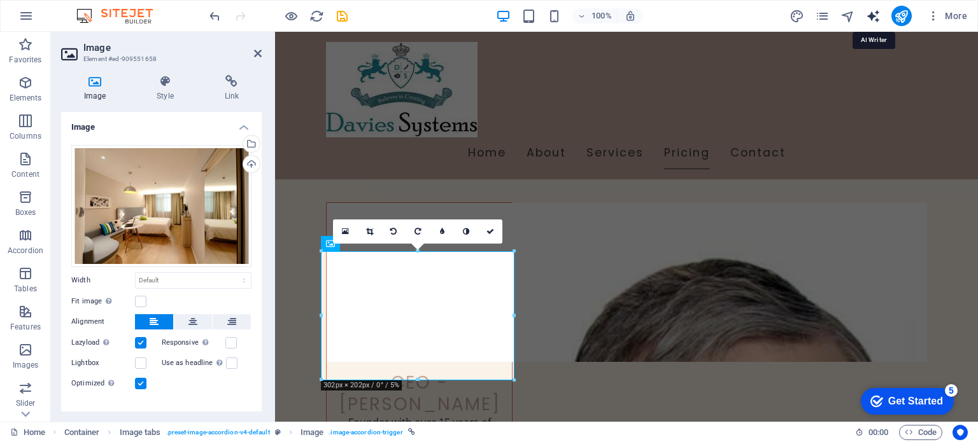
select select "English"
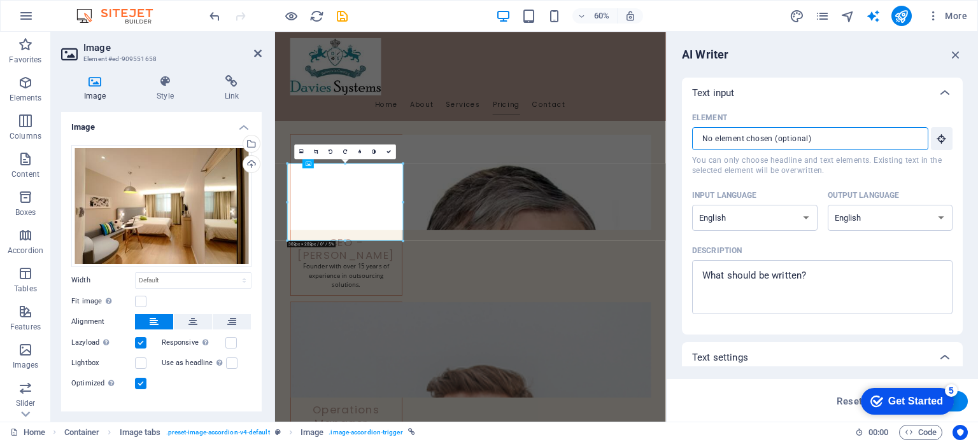
click at [765, 139] on input "Element ​ You can only choose headline and text elements. Existing text in the …" at bounding box center [805, 138] width 227 height 23
click at [801, 121] on div "Element" at bounding box center [819, 117] width 255 height 19
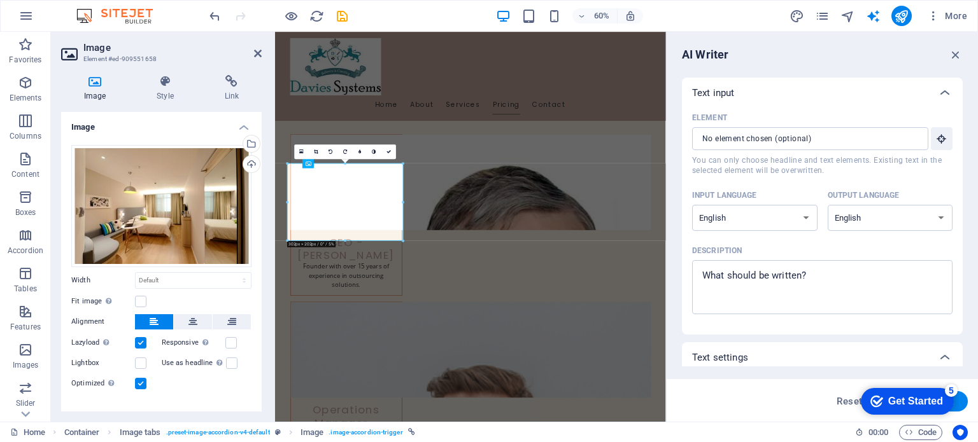
click at [801, 127] on input "Element ​ You can only choose headline and text elements. Existing text in the …" at bounding box center [805, 138] width 227 height 23
click at [779, 133] on input "Element ​ You can only choose headline and text elements. Existing text in the …" at bounding box center [805, 138] width 227 height 23
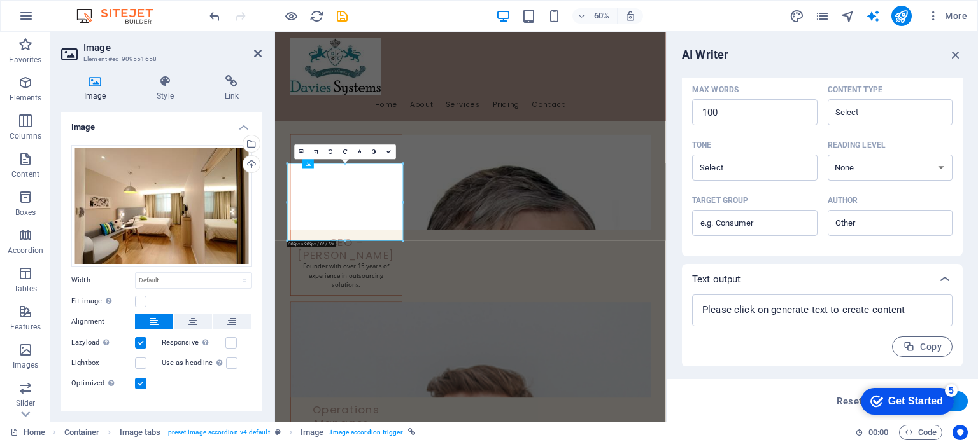
scroll to position [0, 0]
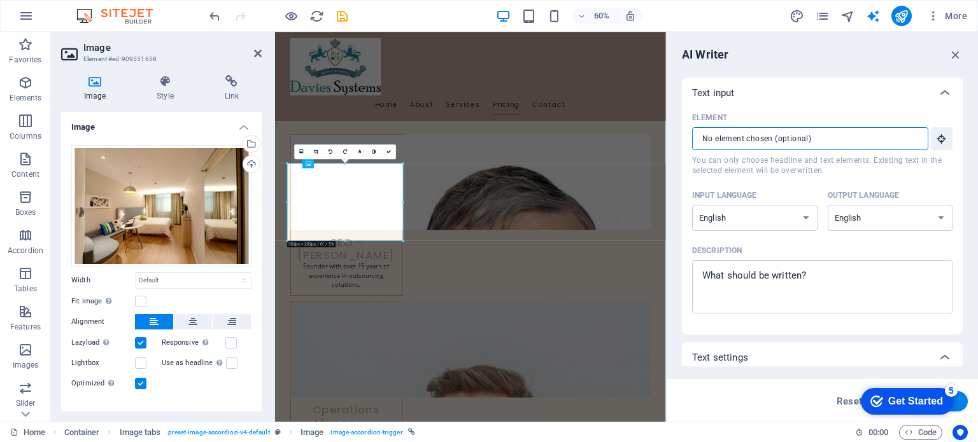
click at [828, 139] on input "Element ​ You can only choose headline and text elements. Existing text in the …" at bounding box center [805, 138] width 227 height 23
click at [821, 139] on input "Element ​ You can only choose headline and text elements. Existing text in the …" at bounding box center [805, 138] width 227 height 23
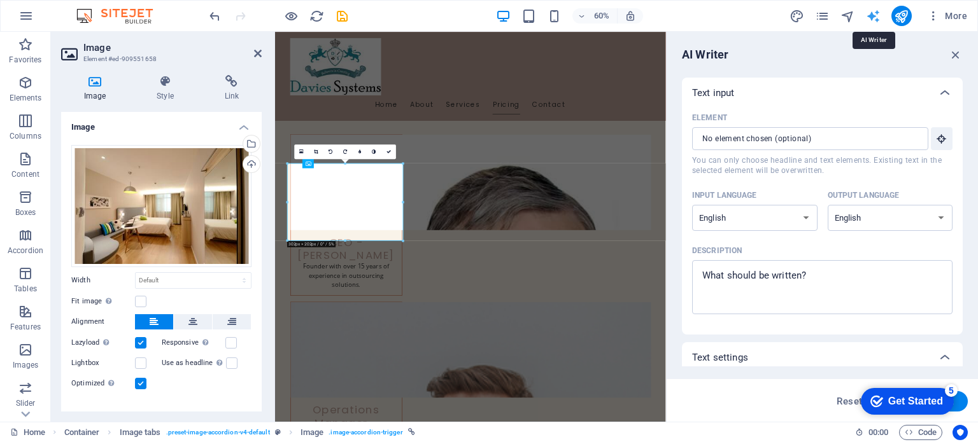
click at [873, 10] on icon "text_generator" at bounding box center [873, 16] width 15 height 15
click at [731, 141] on input "Element ​ You can only choose headline and text elements. Existing text in the …" at bounding box center [805, 138] width 227 height 23
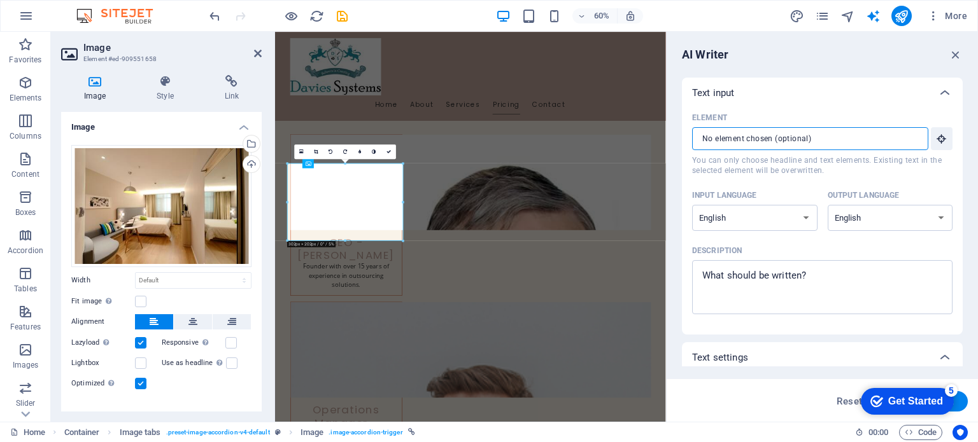
click at [731, 141] on input "Element ​ You can only choose headline and text elements. Existing text in the …" at bounding box center [805, 138] width 227 height 23
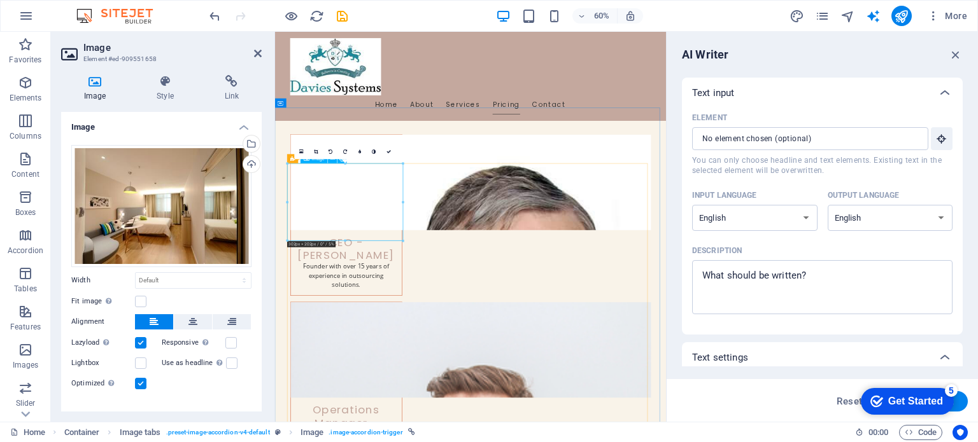
click at [127, 57] on h3 "Element #ed-909551658" at bounding box center [159, 58] width 153 height 11
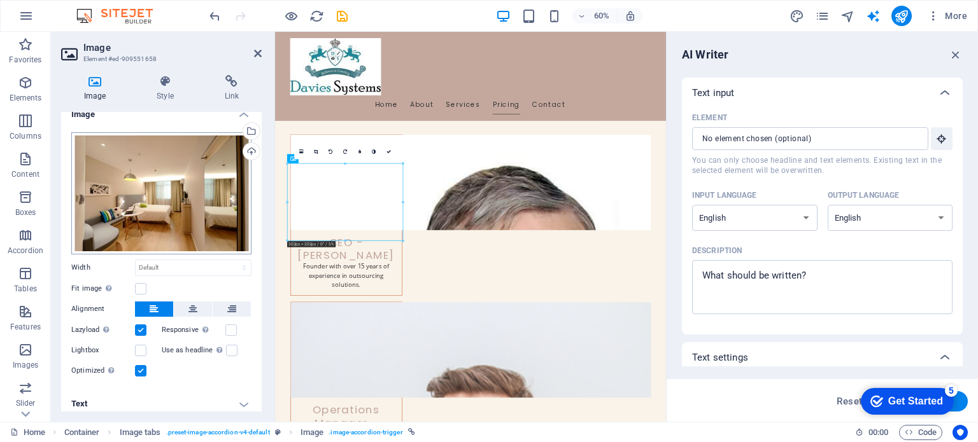
scroll to position [18, 0]
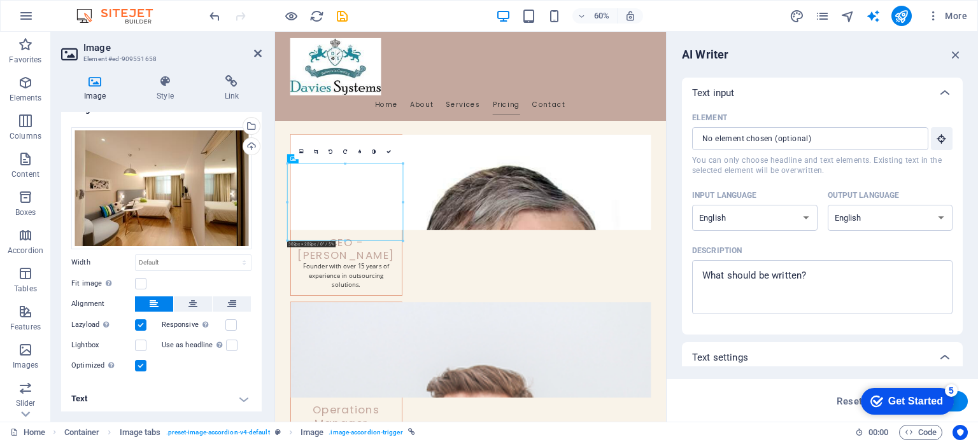
click at [244, 399] on h4 "Text" at bounding box center [161, 399] width 201 height 31
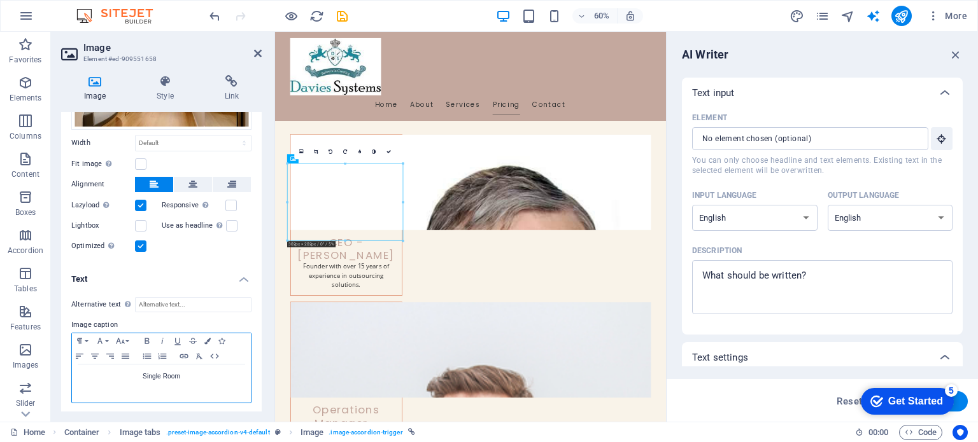
click at [163, 379] on p "Single Room" at bounding box center [161, 376] width 166 height 11
click at [155, 376] on p "Single Room" at bounding box center [161, 376] width 166 height 11
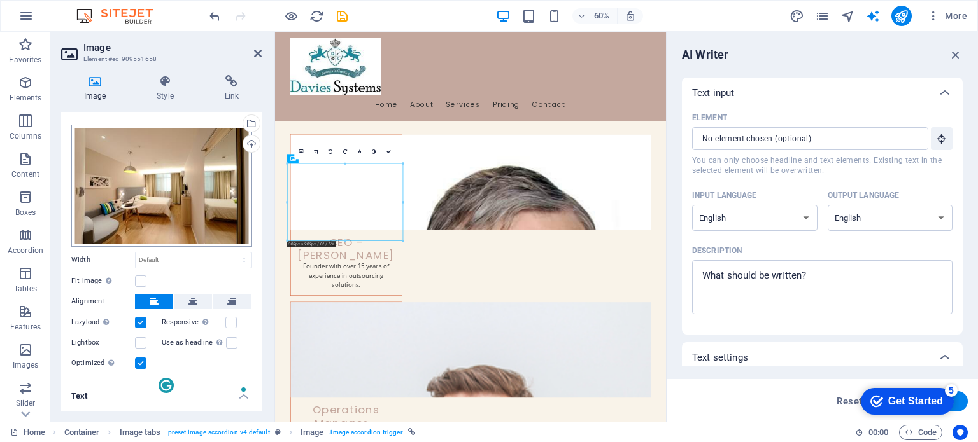
scroll to position [0, 0]
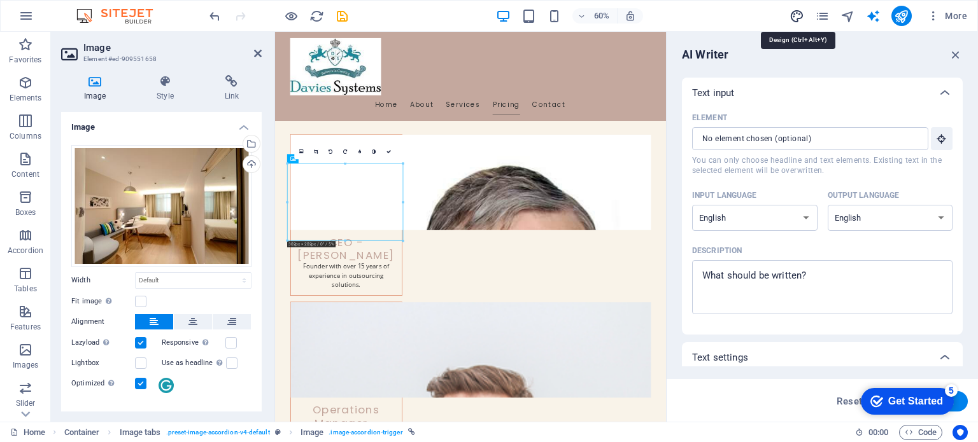
click at [799, 16] on icon "design" at bounding box center [796, 16] width 15 height 15
select select "px"
select select "200"
select select "px"
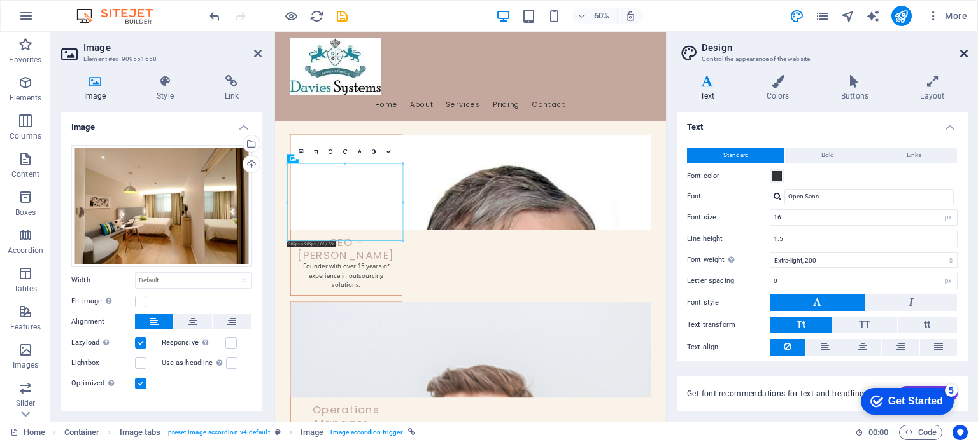
drag, startPoint x: 962, startPoint y: 49, endPoint x: 466, endPoint y: 168, distance: 510.0
click at [962, 49] on icon at bounding box center [964, 53] width 8 height 10
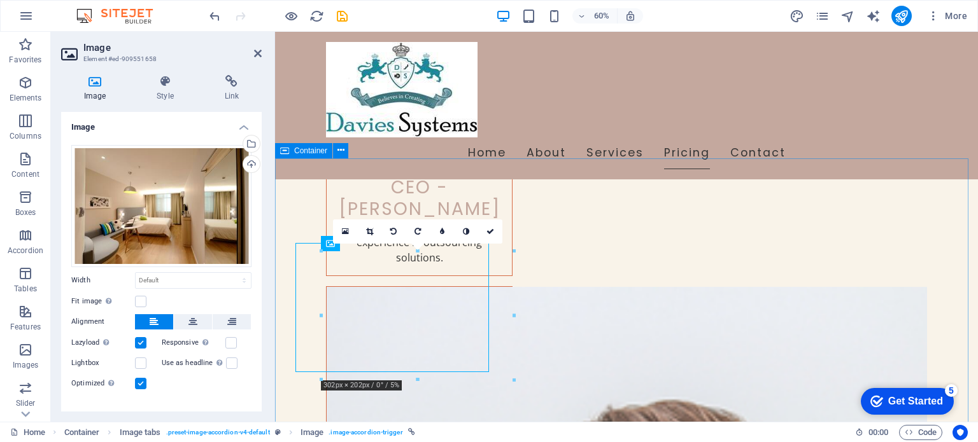
scroll to position [4568, 0]
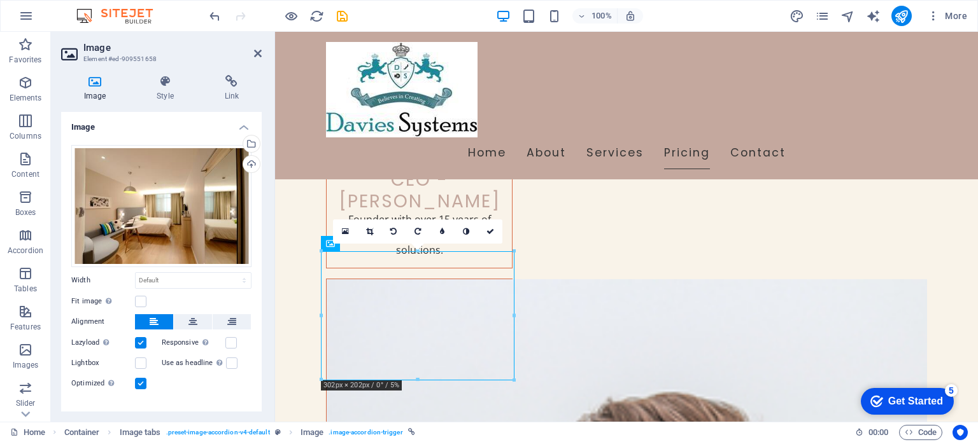
click at [901, 404] on div "Get Started" at bounding box center [915, 401] width 55 height 11
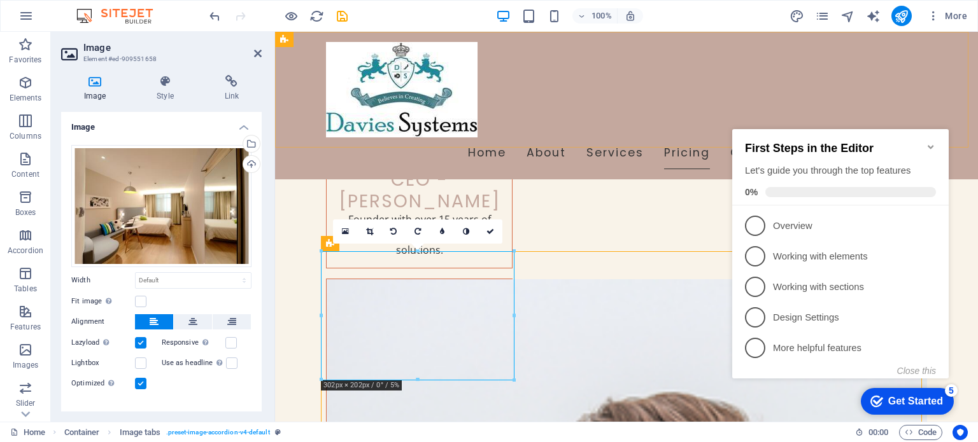
click at [476, 51] on div at bounding box center [626, 89] width 601 height 95
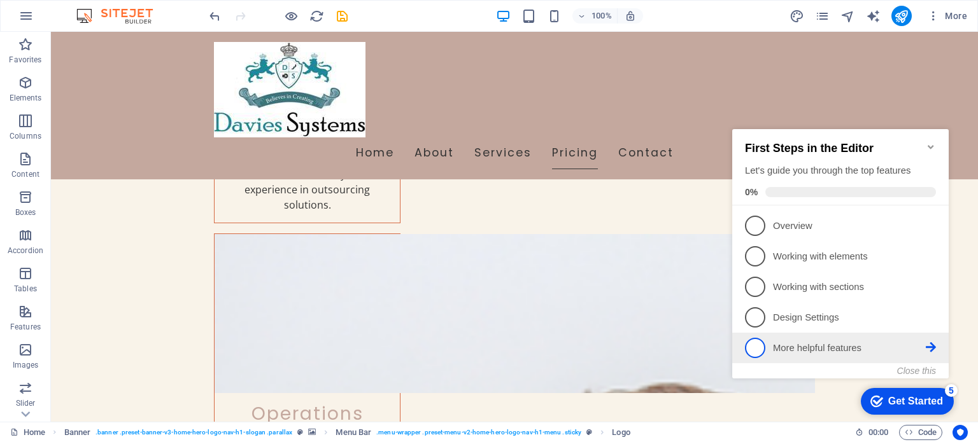
scroll to position [4910, 0]
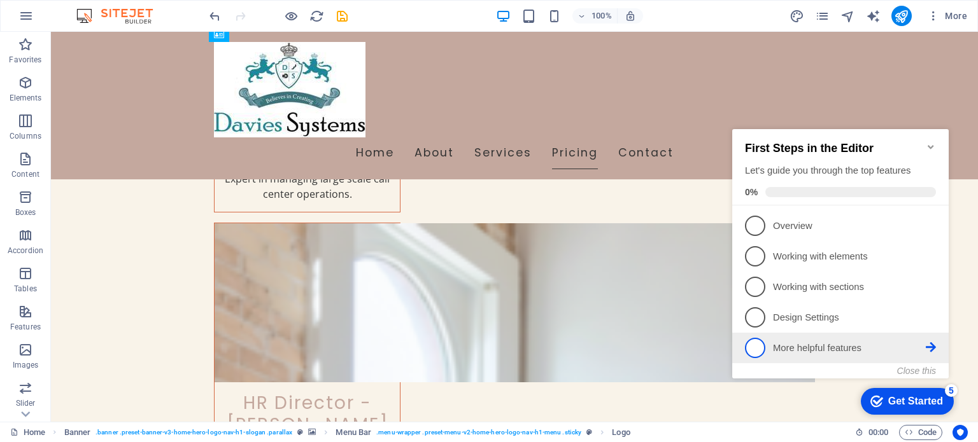
click at [810, 344] on p "More helpful features - incomplete" at bounding box center [849, 348] width 153 height 13
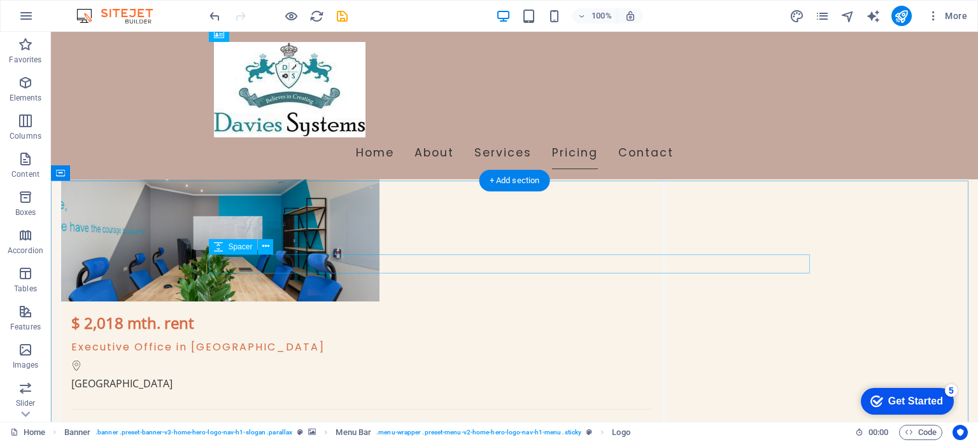
scroll to position [8329, 0]
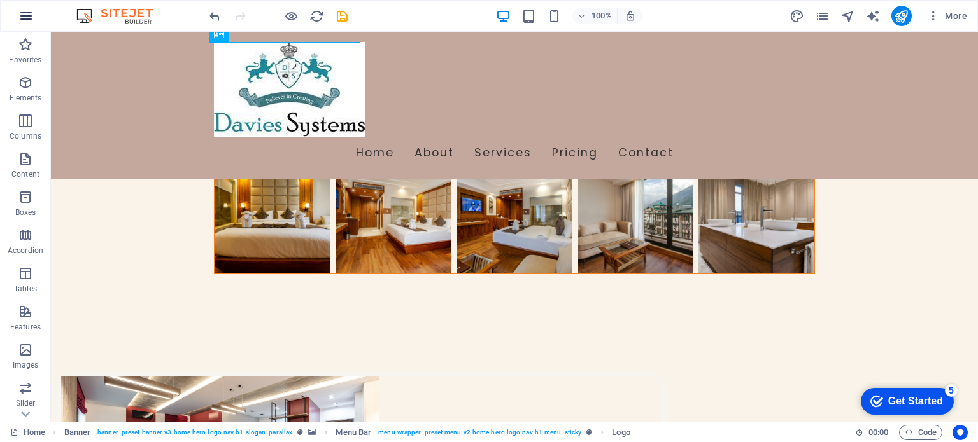
click at [28, 17] on icon "button" at bounding box center [25, 15] width 15 height 15
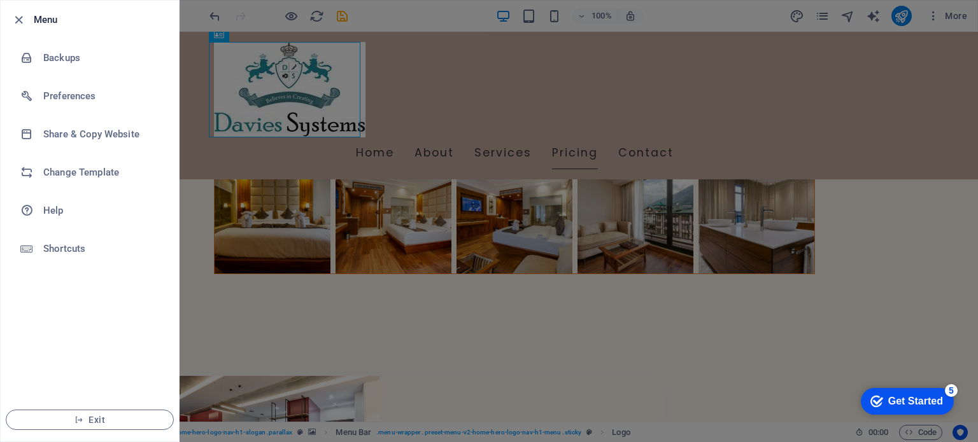
drag, startPoint x: 817, startPoint y: 216, endPoint x: 912, endPoint y: 142, distance: 120.1
click at [817, 216] on div at bounding box center [489, 221] width 978 height 442
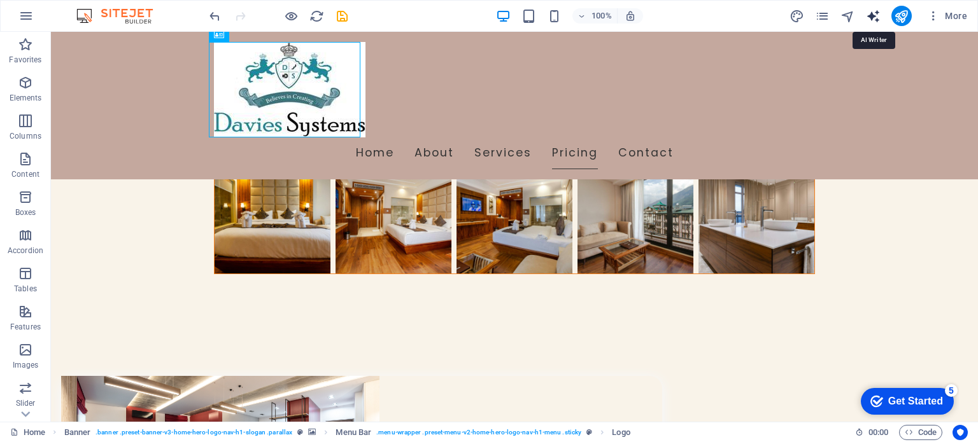
click at [873, 14] on icon "text_generator" at bounding box center [873, 16] width 15 height 15
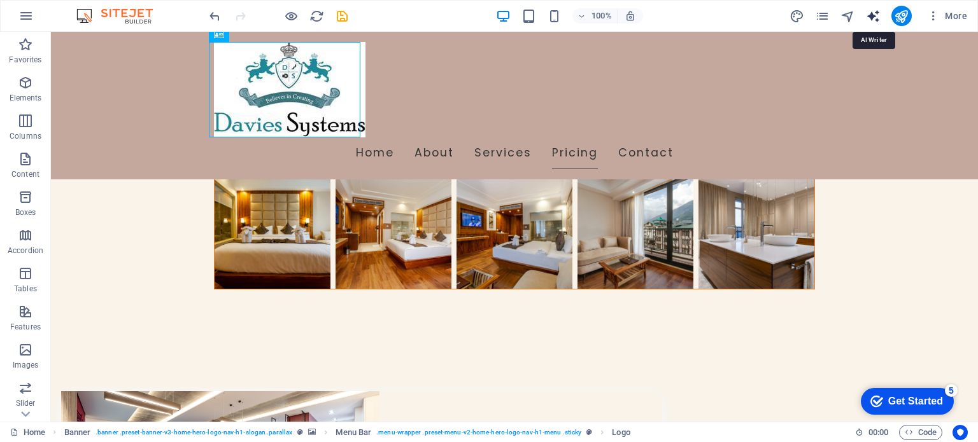
select select "English"
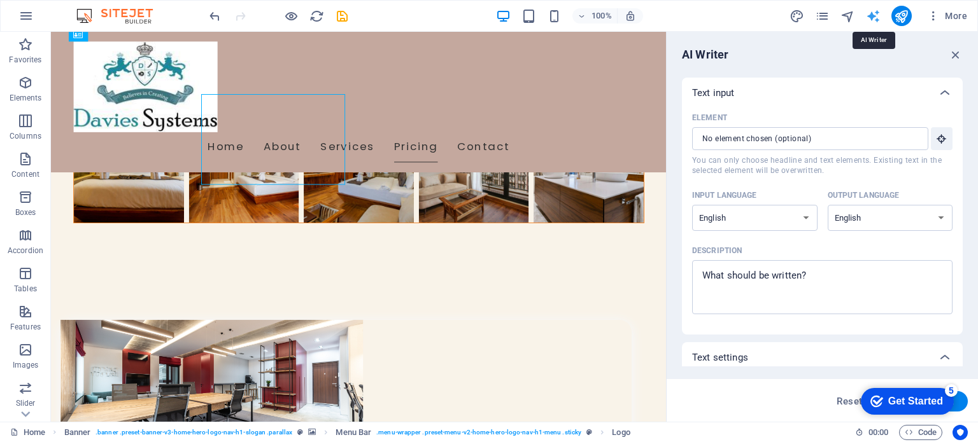
scroll to position [8273, 0]
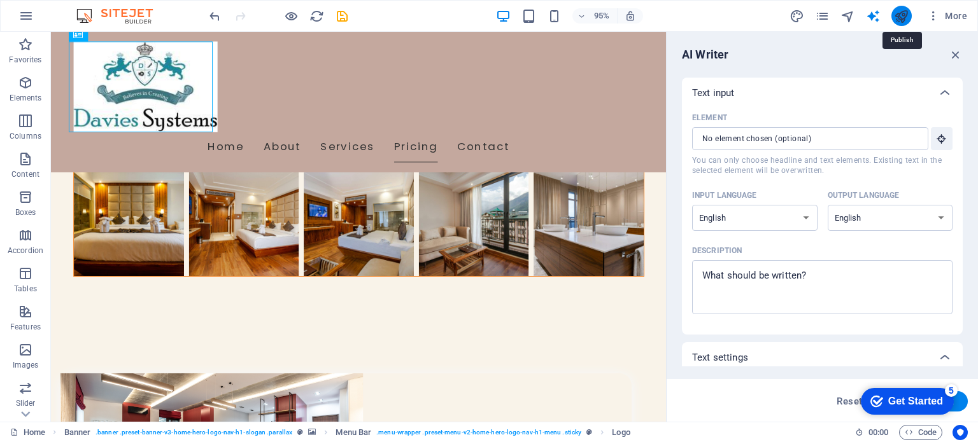
click at [899, 10] on icon "publish" at bounding box center [901, 16] width 15 height 15
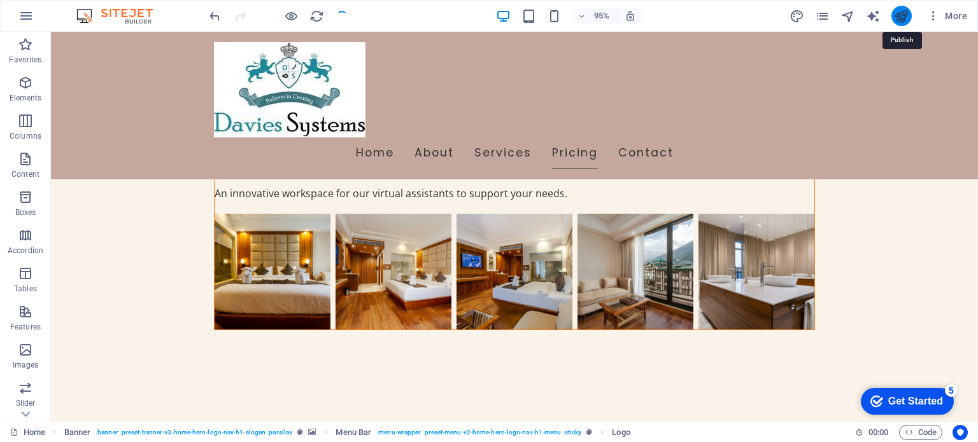
scroll to position [8329, 0]
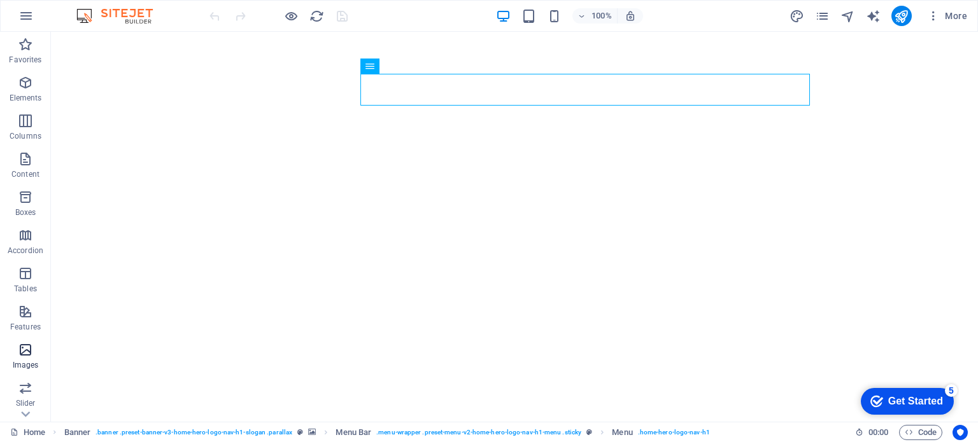
click at [24, 354] on icon "button" at bounding box center [25, 349] width 15 height 15
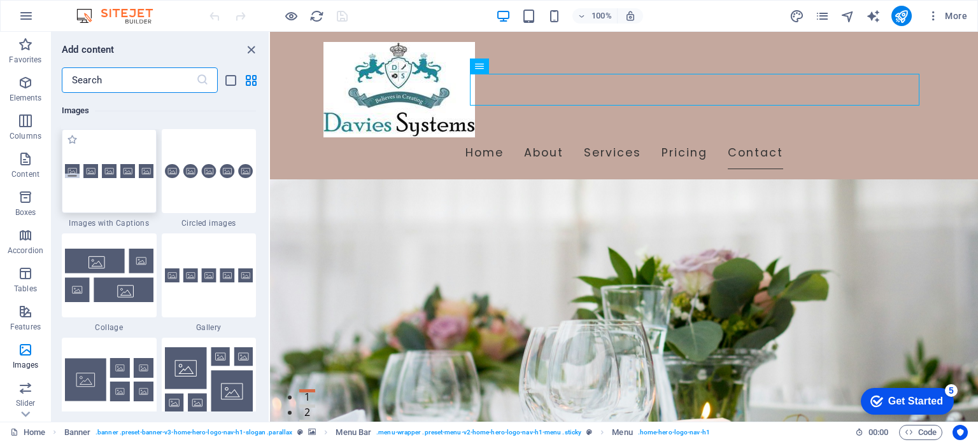
scroll to position [7800, 0]
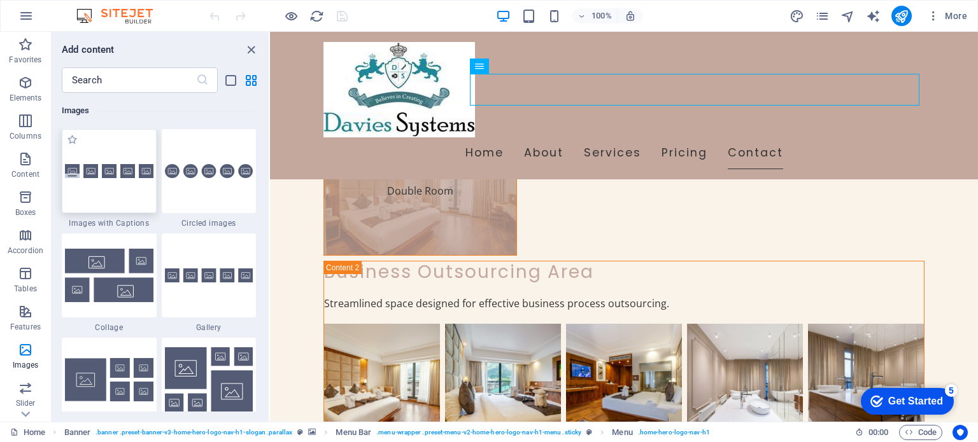
click at [107, 160] on div at bounding box center [109, 171] width 95 height 84
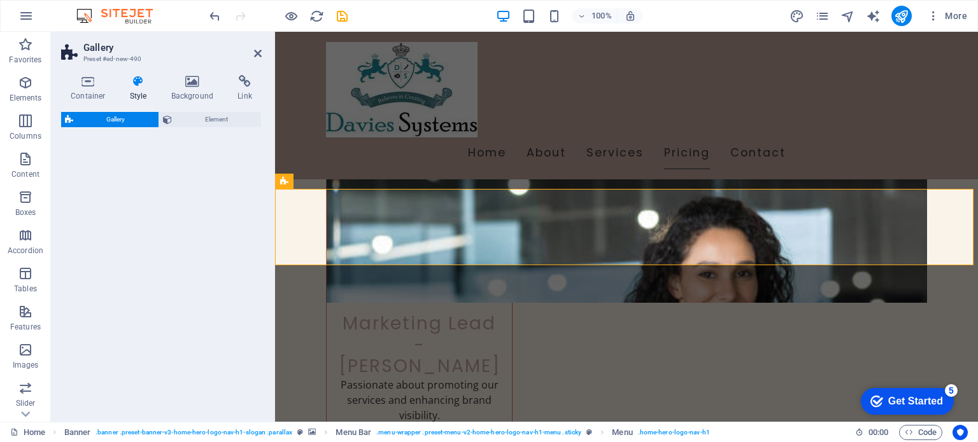
select select "rem"
select select "preset-gallery-v3-captions"
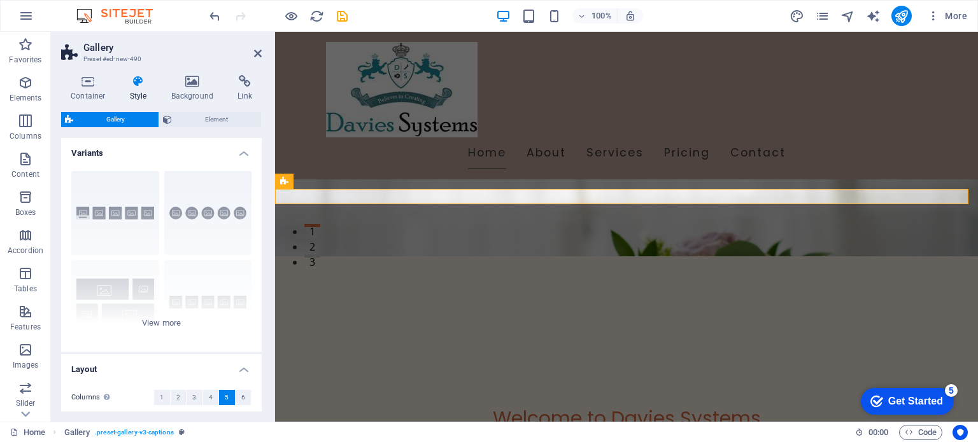
scroll to position [208, 0]
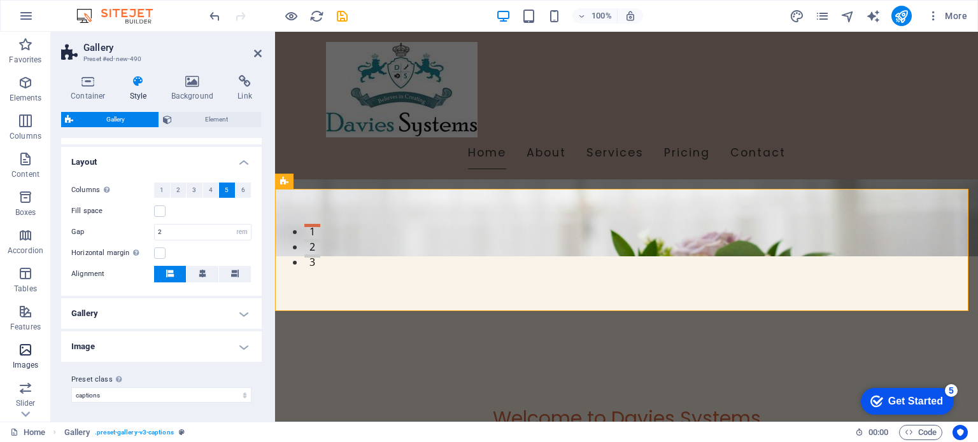
click at [20, 353] on icon "button" at bounding box center [25, 349] width 15 height 15
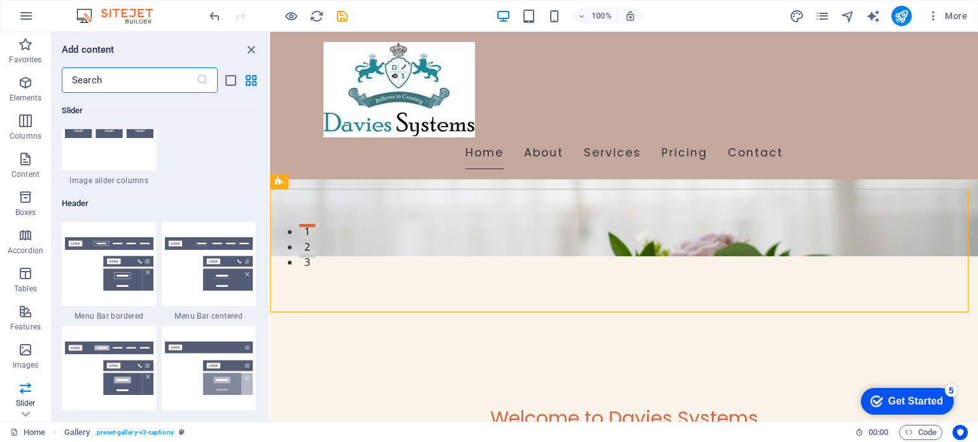
scroll to position [7940, 0]
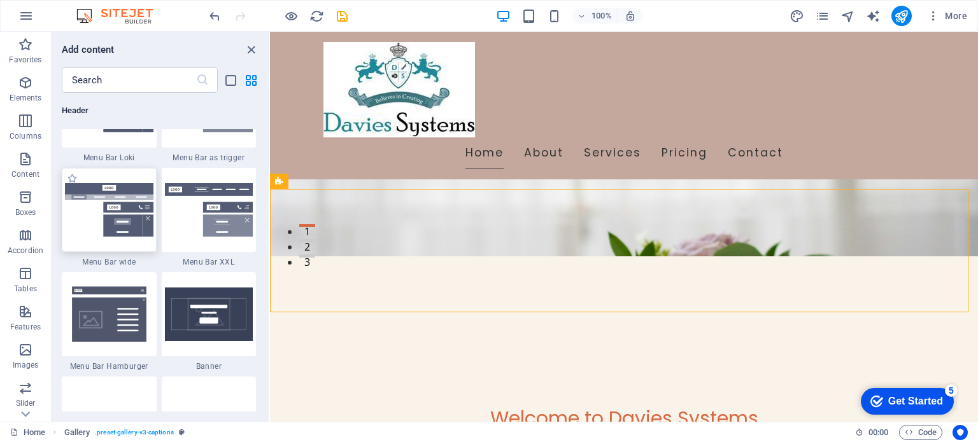
click at [113, 201] on img at bounding box center [109, 209] width 88 height 53
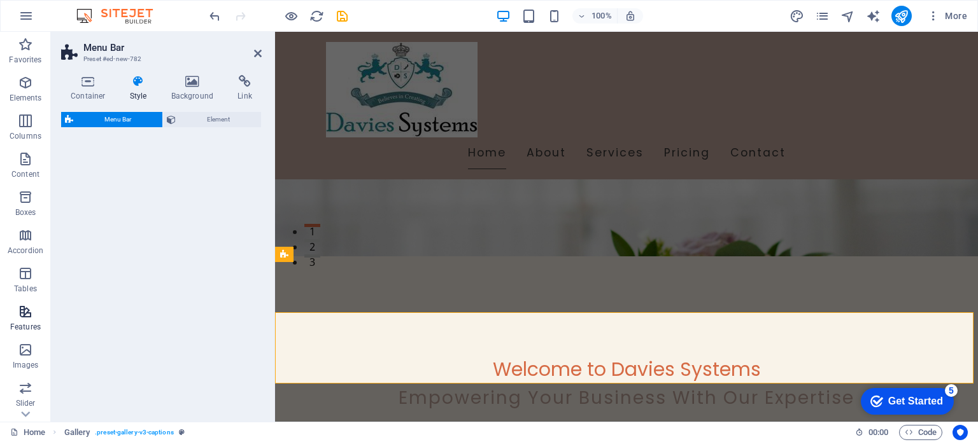
select select "rem"
select select "preset-menu-v2-wide"
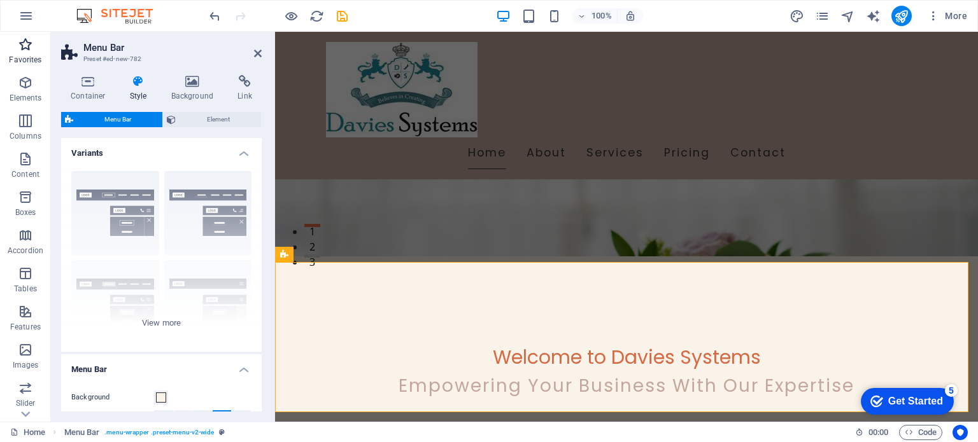
click at [20, 45] on icon "button" at bounding box center [25, 44] width 15 height 15
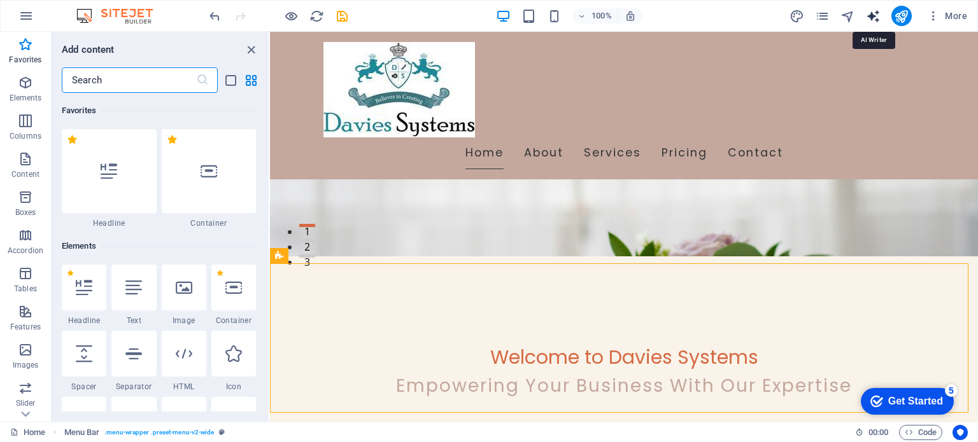
click at [878, 14] on icon "text_generator" at bounding box center [873, 16] width 15 height 15
select select "English"
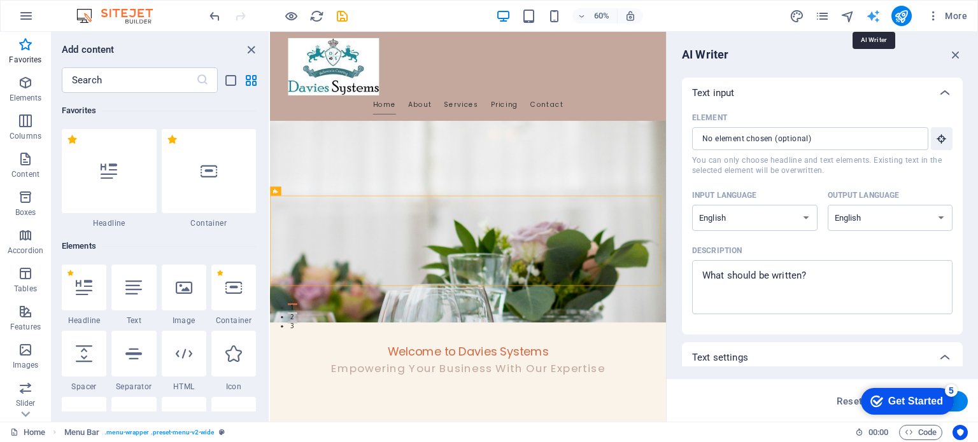
scroll to position [0, 0]
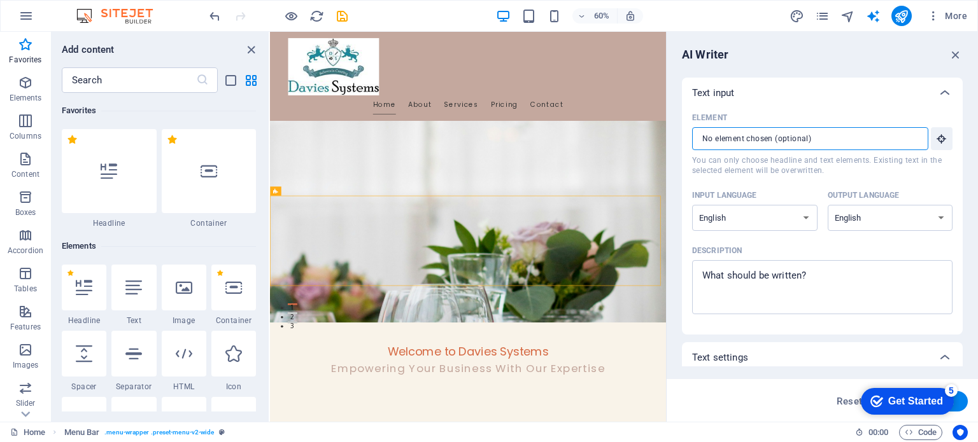
click at [881, 138] on input "Element ​ You can only choose headline and text elements. Existing text in the …" at bounding box center [805, 138] width 227 height 23
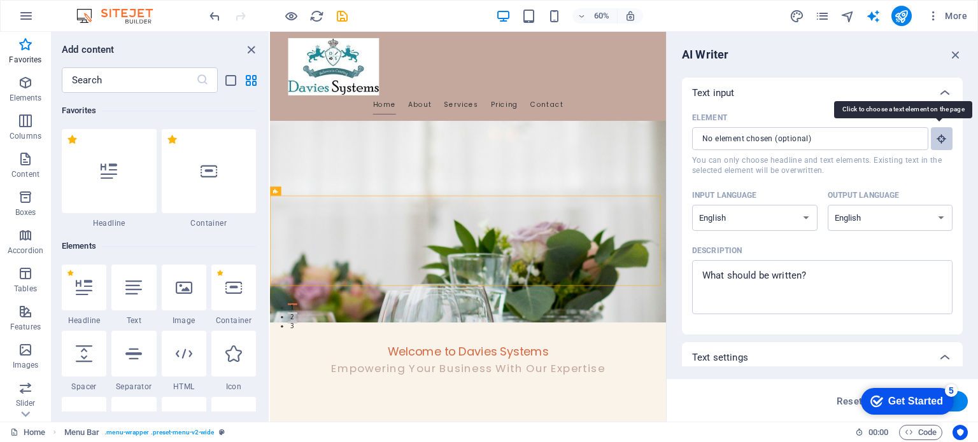
click at [940, 134] on icon "button" at bounding box center [941, 138] width 11 height 11
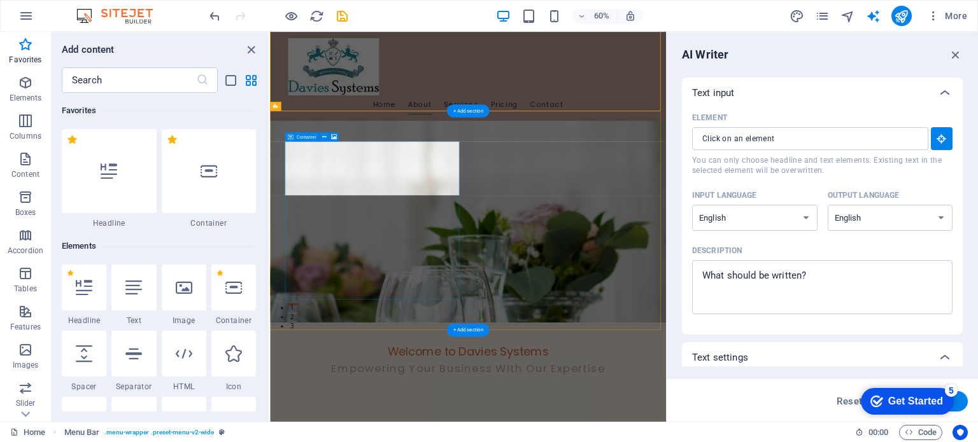
scroll to position [463, 0]
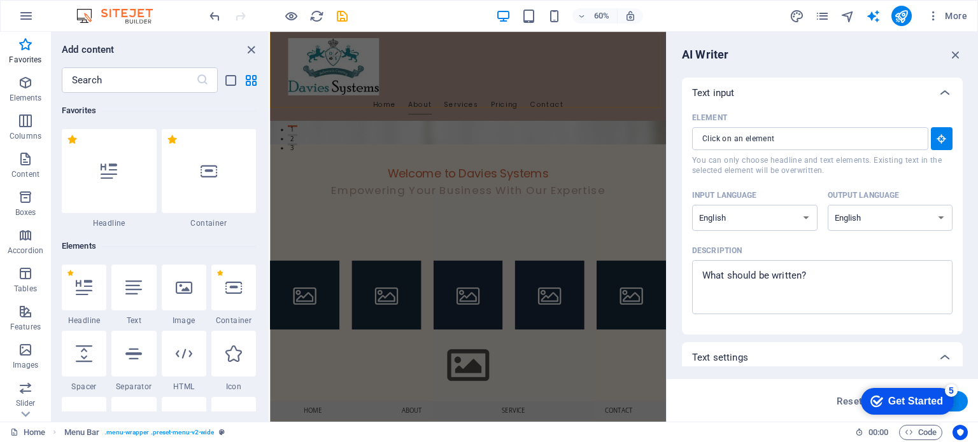
drag, startPoint x: 901, startPoint y: 402, endPoint x: 1025, endPoint y: 661, distance: 287.0
click at [901, 402] on div "Get Started" at bounding box center [915, 401] width 55 height 11
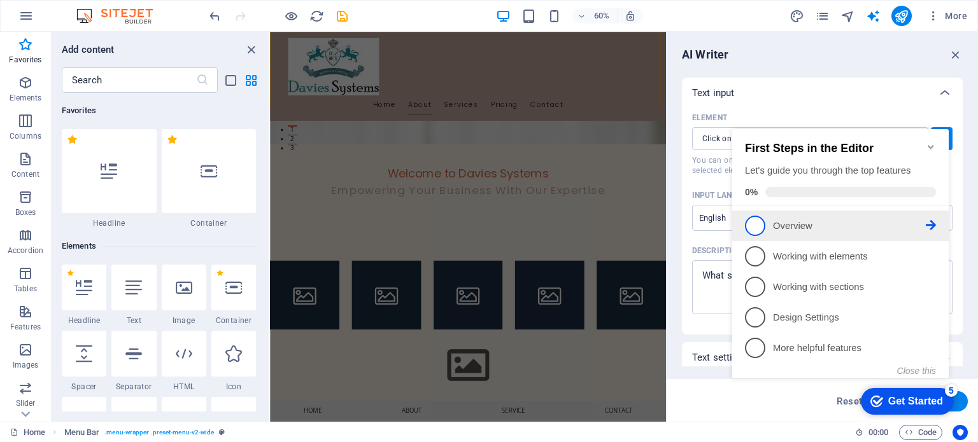
click at [752, 221] on span "1" at bounding box center [755, 226] width 20 height 20
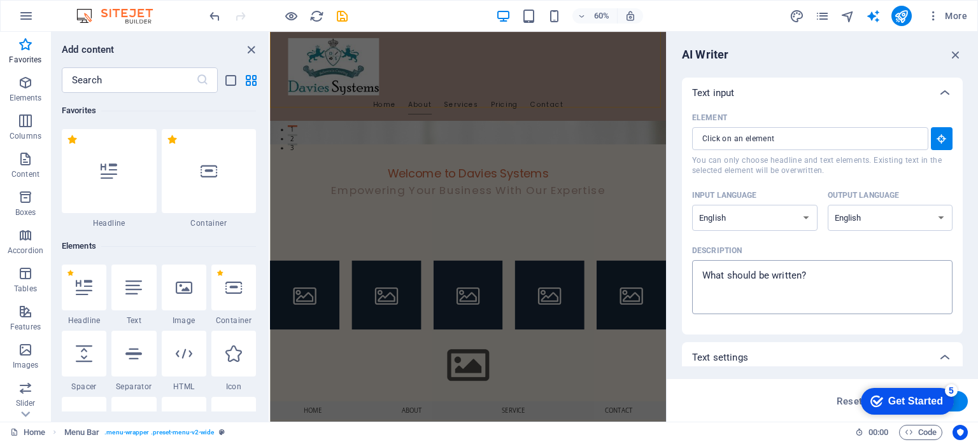
scroll to position [0, 0]
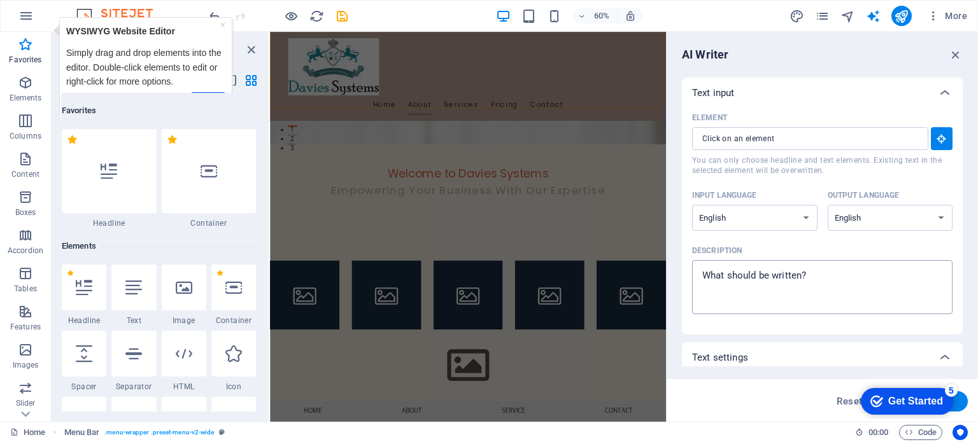
click at [825, 278] on textarea "Description x ​" at bounding box center [822, 287] width 248 height 41
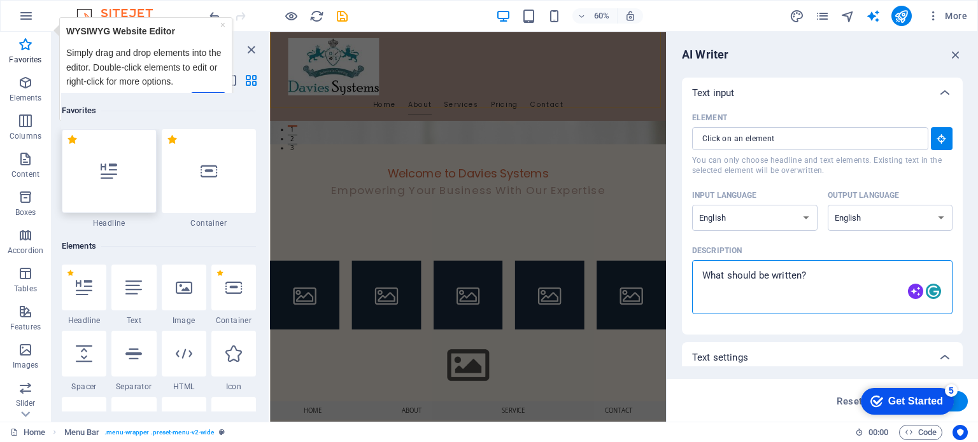
type textarea "x"
click at [109, 163] on icon at bounding box center [109, 171] width 17 height 17
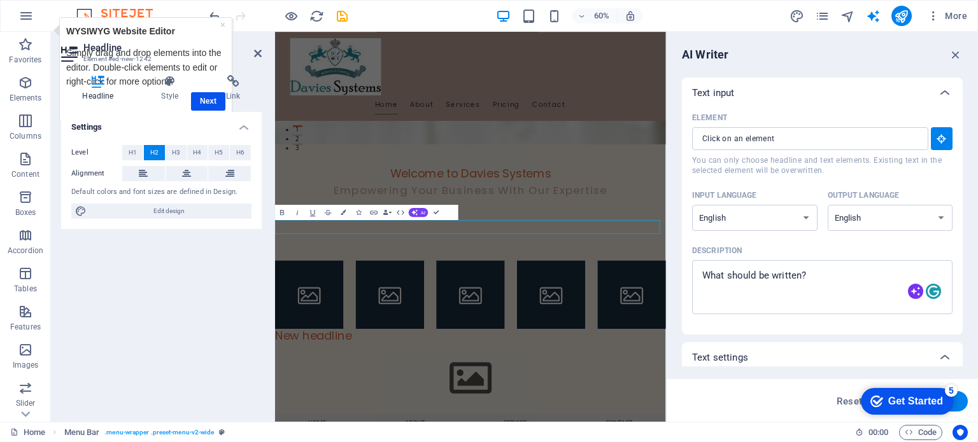
click at [109, 162] on div "Level H1 H2 H3 H4 H5 H6 Alignment Default colors and font sizes are defined in …" at bounding box center [161, 182] width 201 height 95
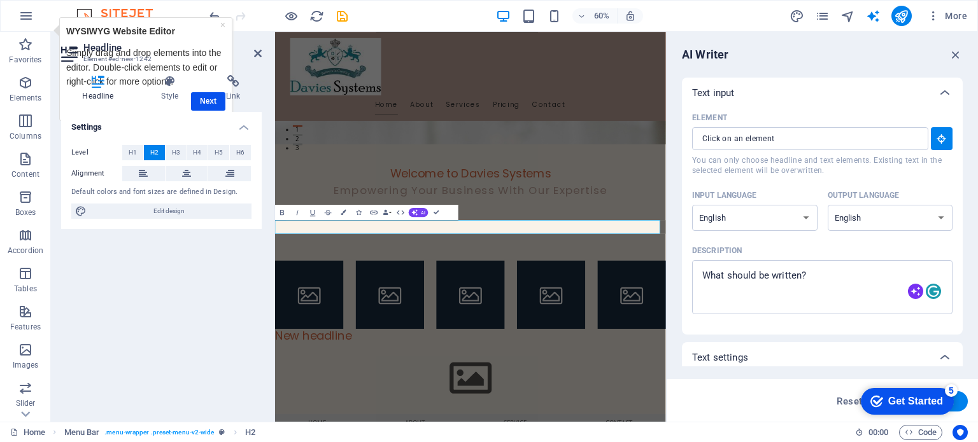
scroll to position [123, 0]
